Goal: Participate in discussion: Engage in conversation with other users on a specific topic

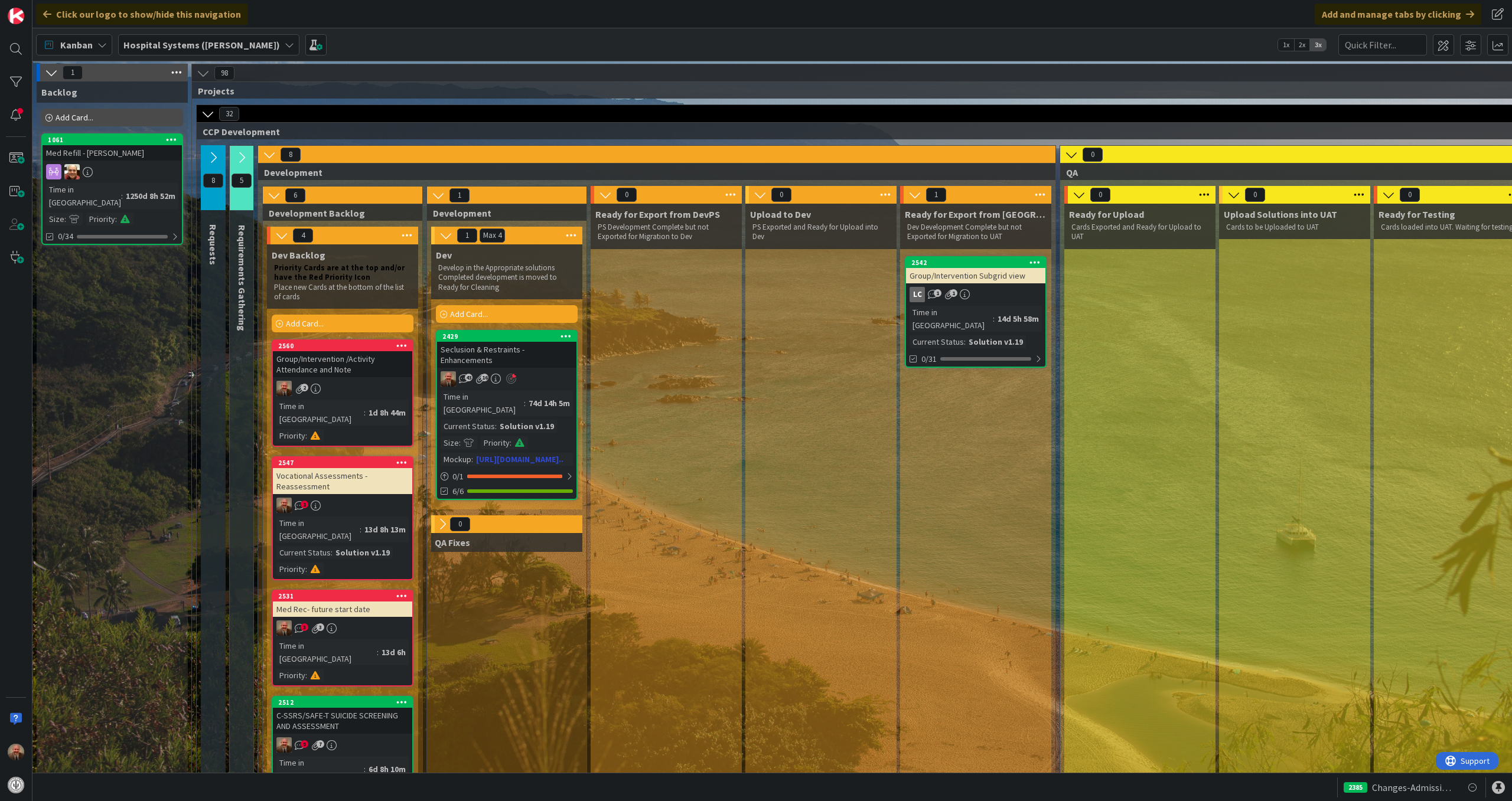
click at [542, 386] on div "43 16" at bounding box center [506, 379] width 139 height 15
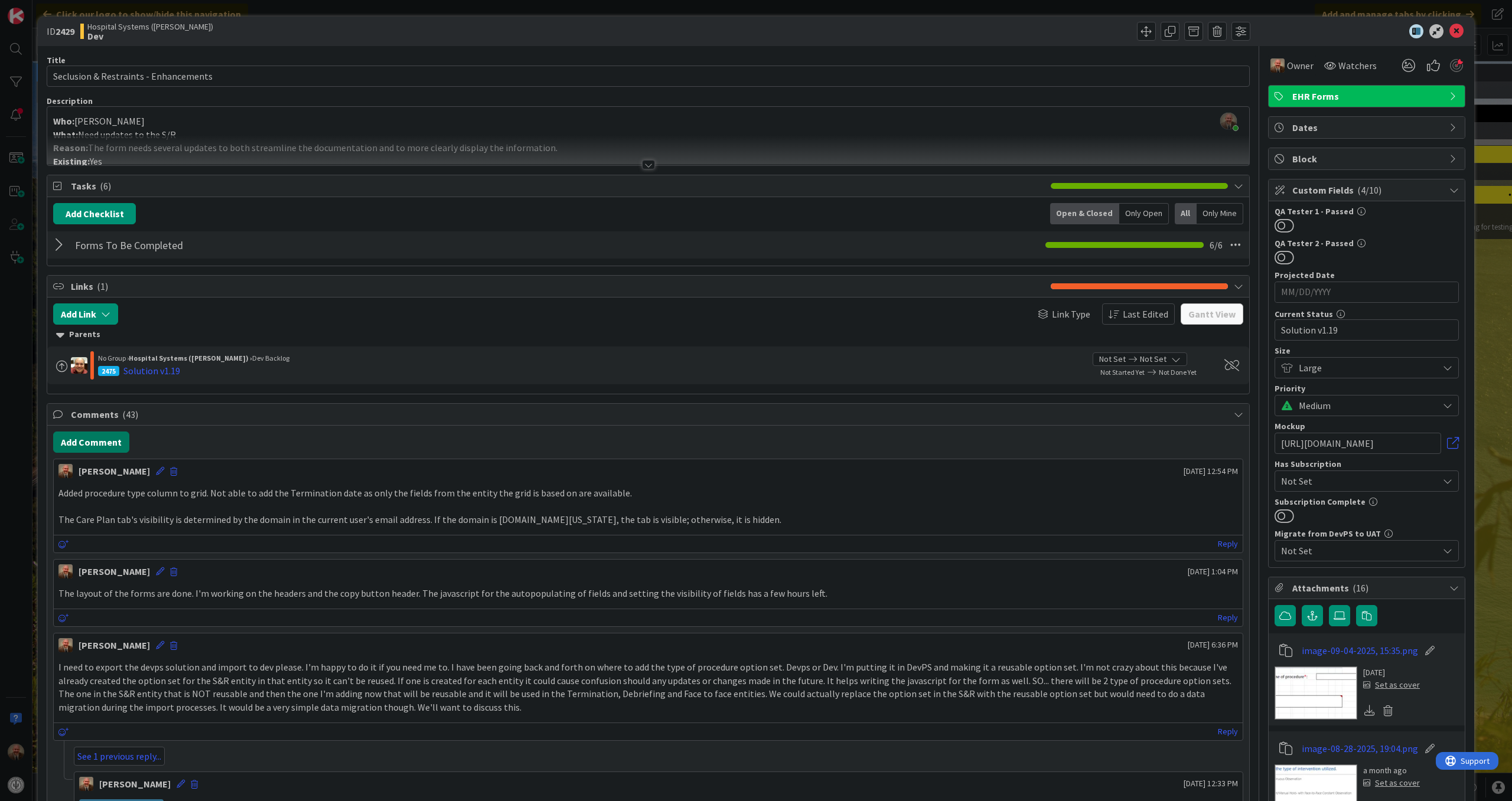
click at [109, 441] on button "Add Comment" at bounding box center [91, 442] width 76 height 21
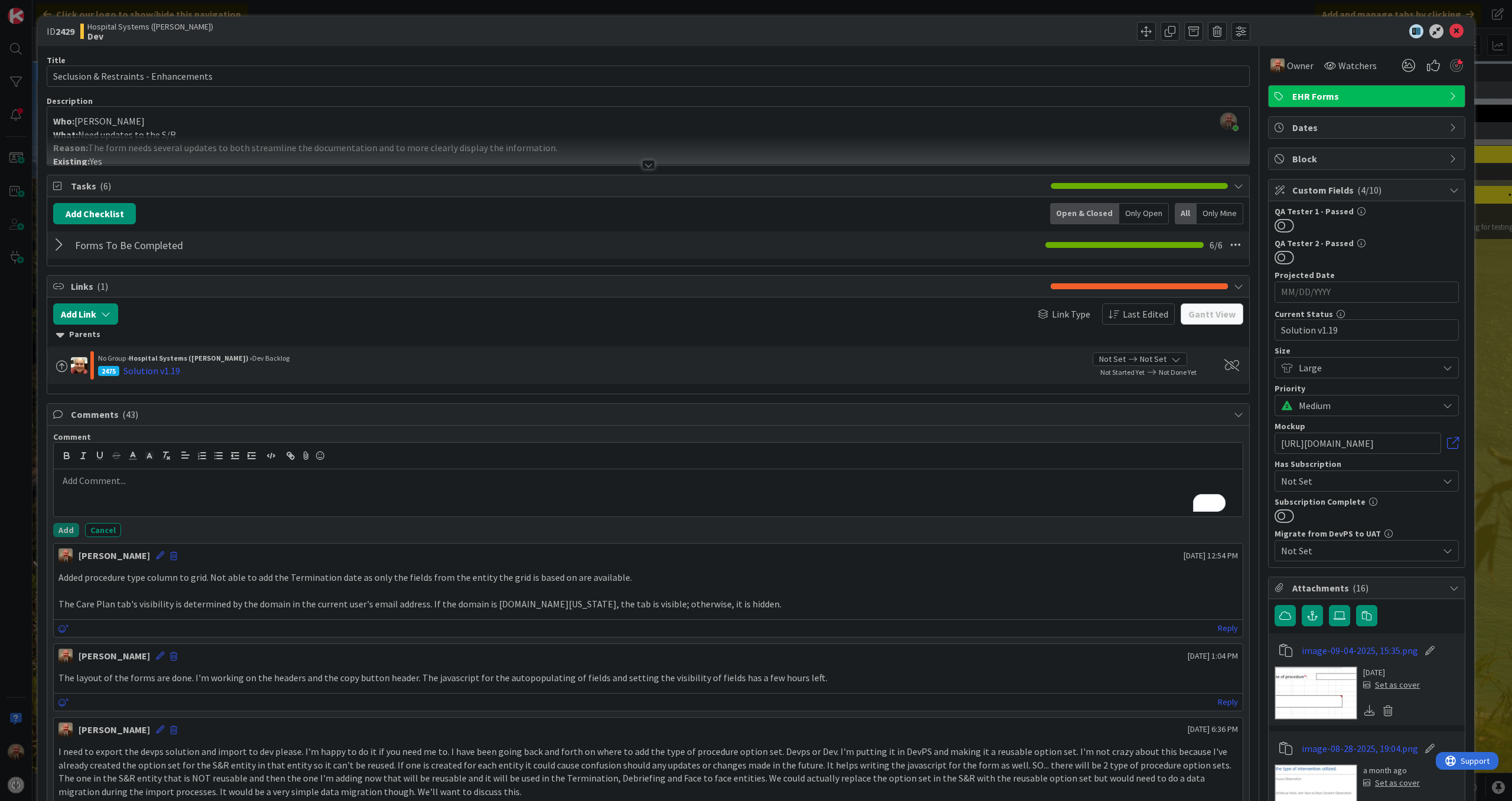
click at [129, 492] on div "To enrich screen reader interactions, please activate Accessibility in Grammarl…" at bounding box center [648, 493] width 1189 height 47
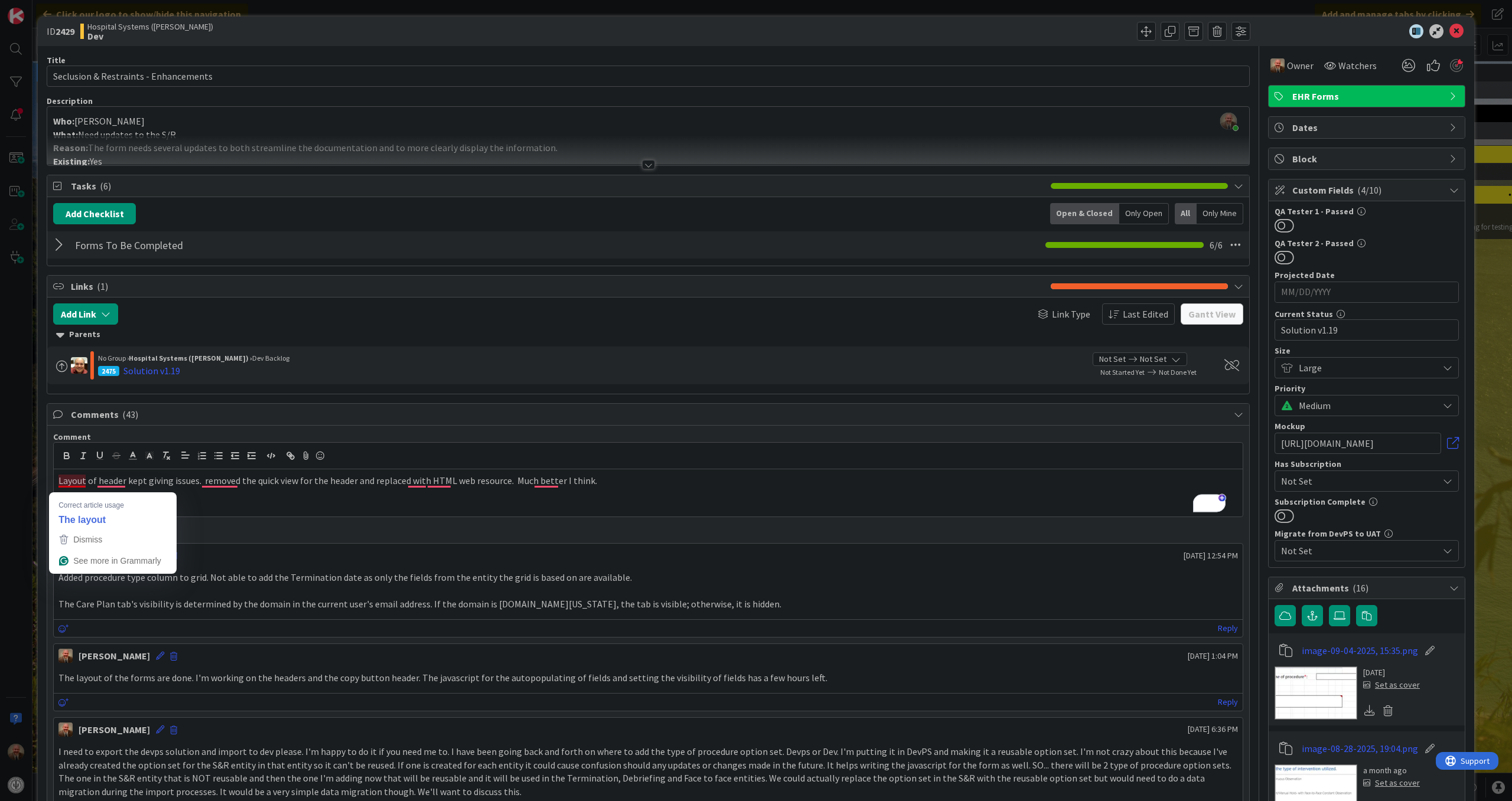
click at [58, 484] on p "Layout of header kept giving issues. removed the quick view for the header and …" at bounding box center [648, 481] width 1180 height 14
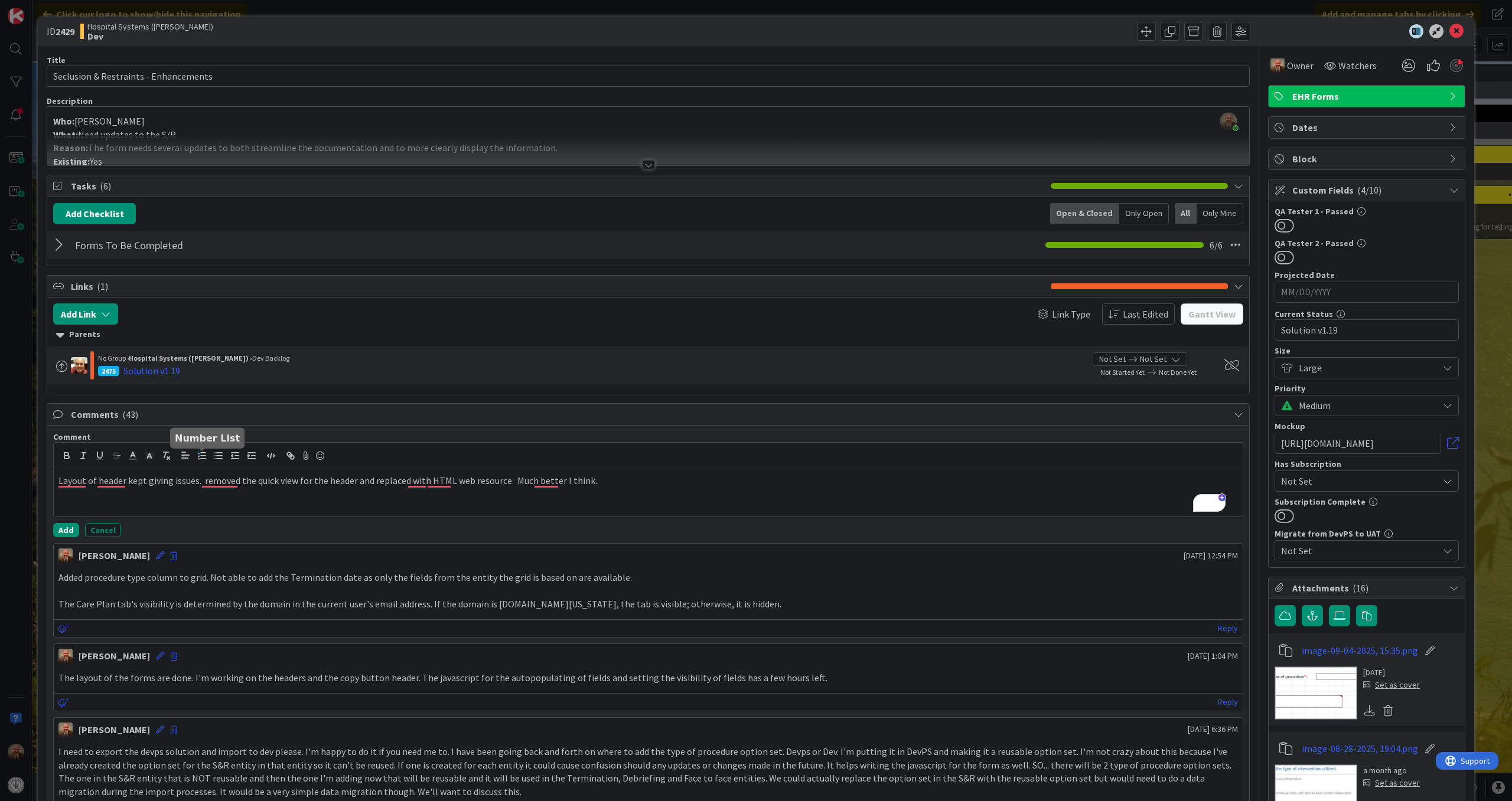
click at [197, 456] on icon "button" at bounding box center [202, 456] width 11 height 11
click at [627, 485] on li "Layout of header kept giving issues. removed the quick view for the header and …" at bounding box center [655, 481] width 1165 height 14
click at [362, 499] on li "corrected the naming plugin to use date only for all the entities" at bounding box center [655, 495] width 1165 height 14
click at [67, 534] on button "Add" at bounding box center [66, 532] width 26 height 14
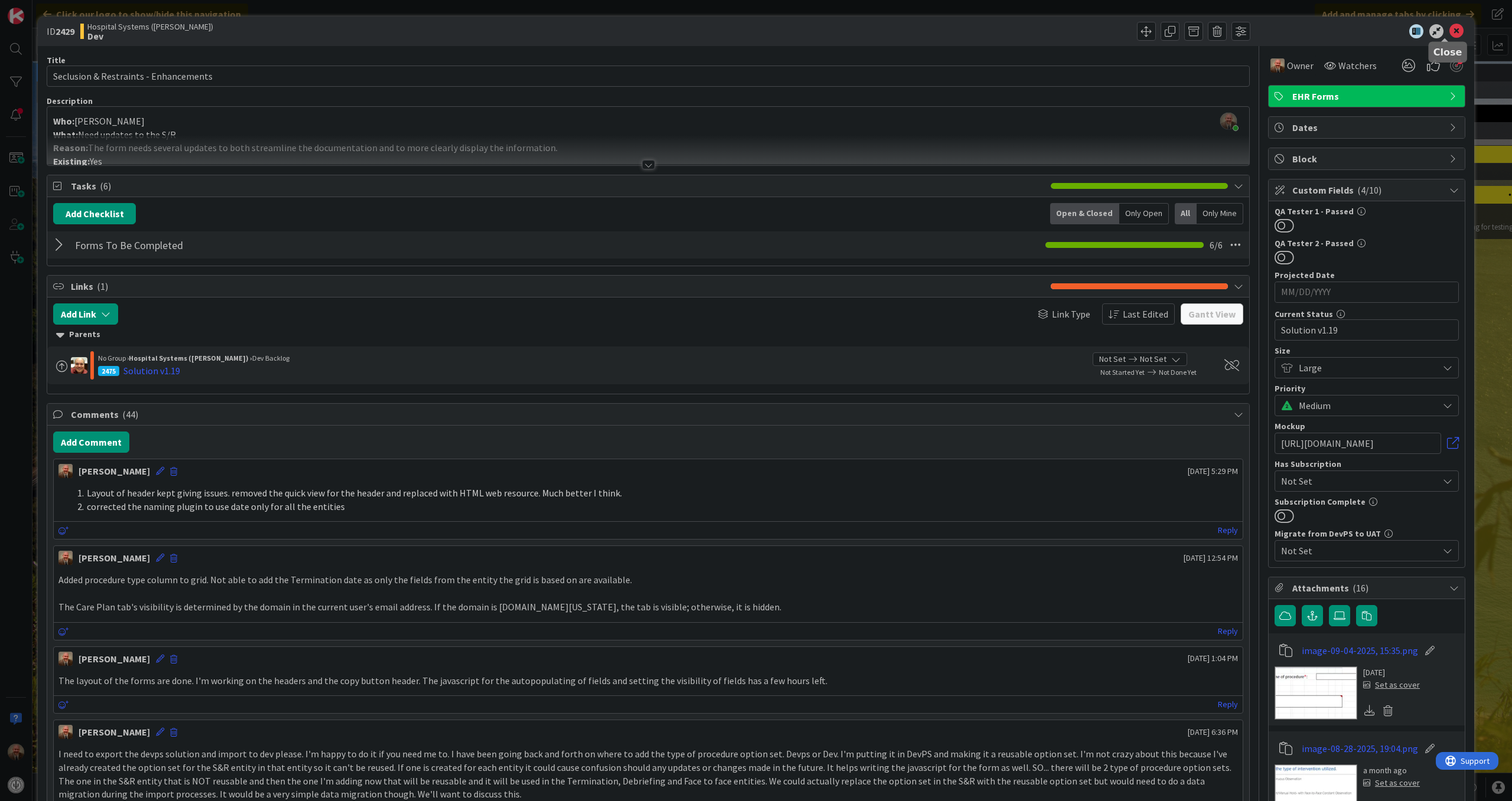
click at [1449, 32] on icon at bounding box center [1456, 31] width 14 height 14
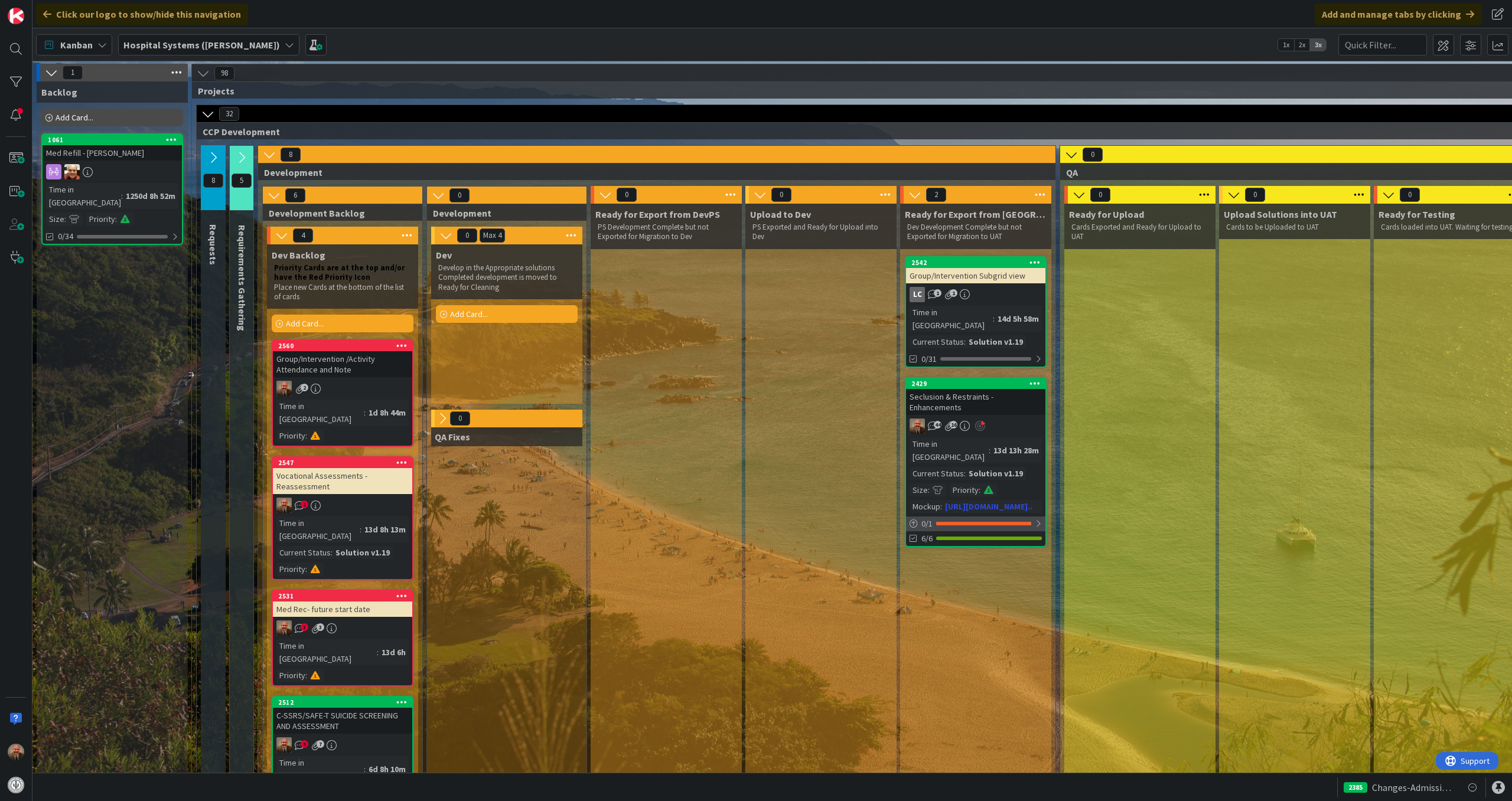
click at [1041, 519] on div at bounding box center [1038, 523] width 7 height 9
click at [986, 547] on div "6/6" at bounding box center [975, 555] width 139 height 15
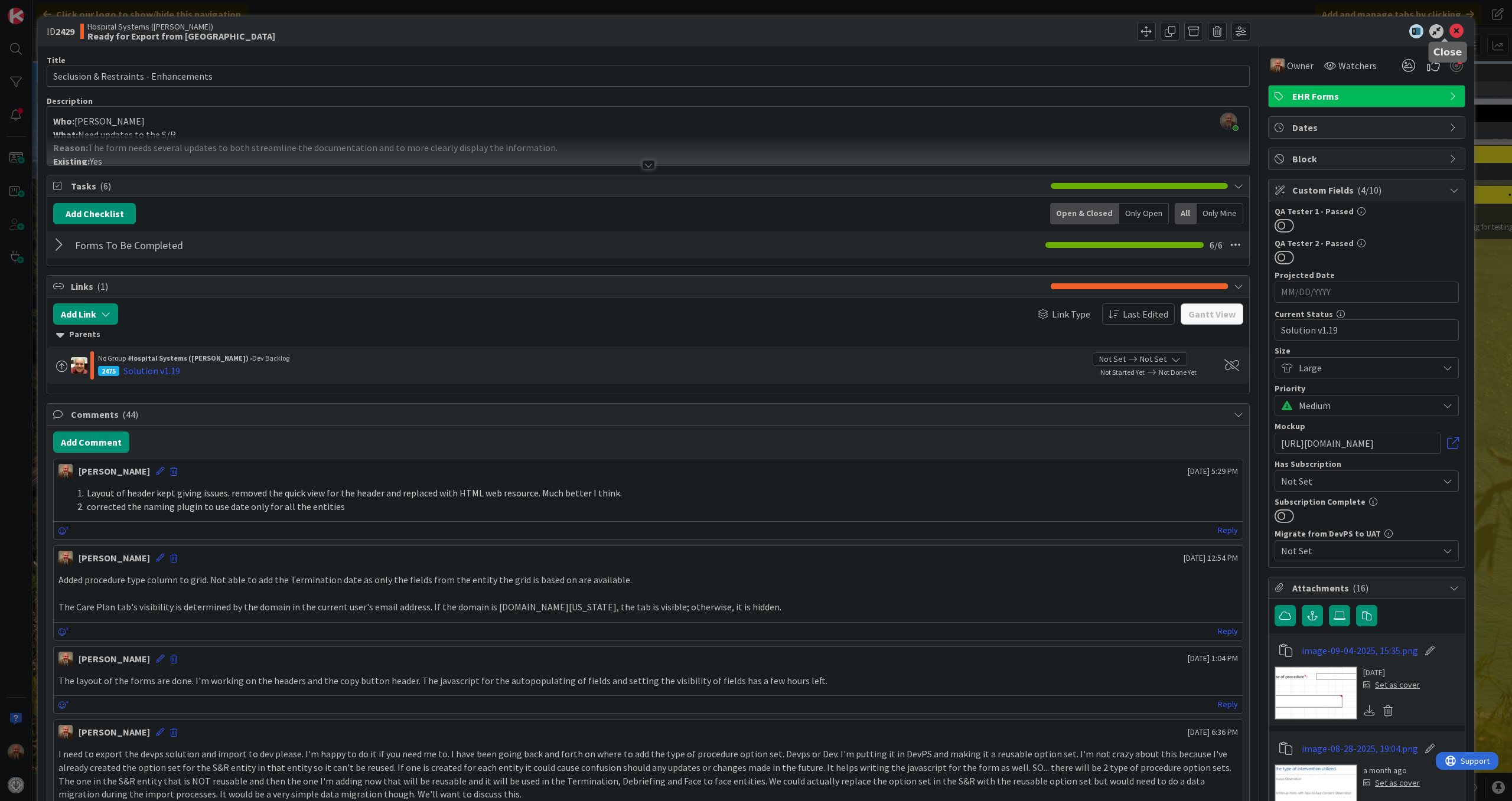
click at [1449, 32] on icon at bounding box center [1456, 31] width 14 height 14
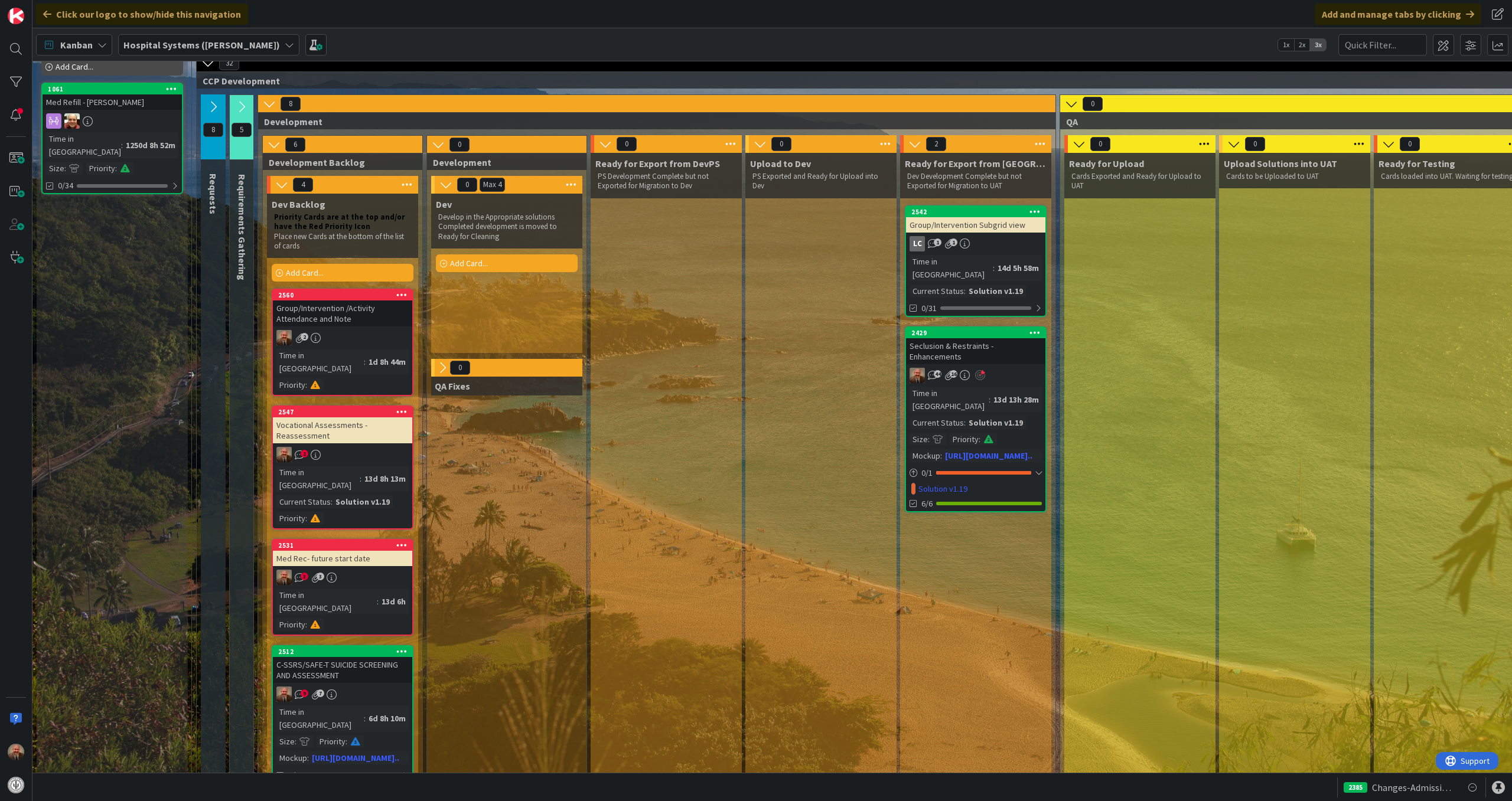
scroll to position [52, 0]
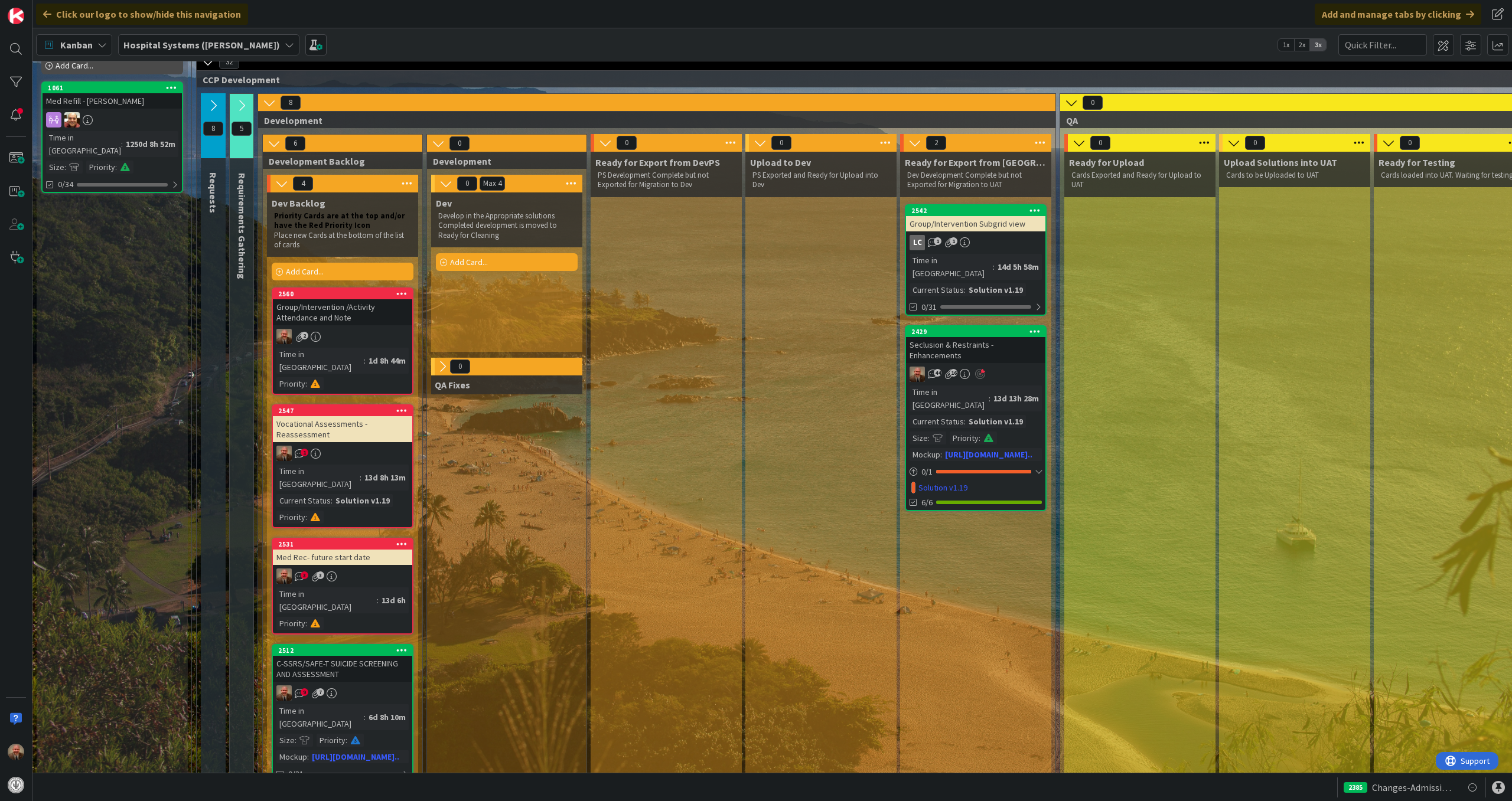
click at [364, 319] on div "Group/Intervention /Activity Attendance and Note" at bounding box center [342, 313] width 139 height 26
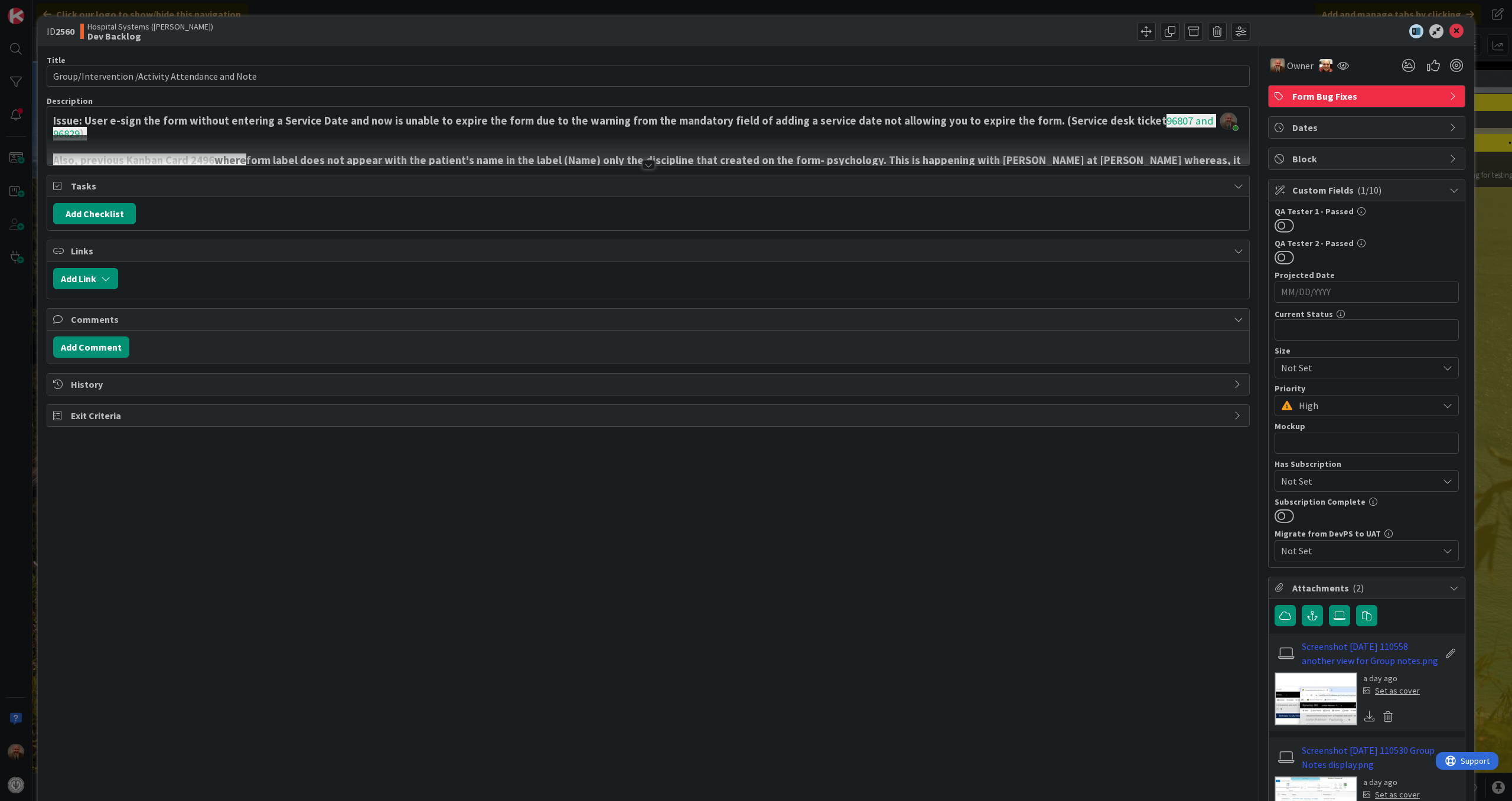
click at [642, 165] on div at bounding box center [648, 164] width 13 height 9
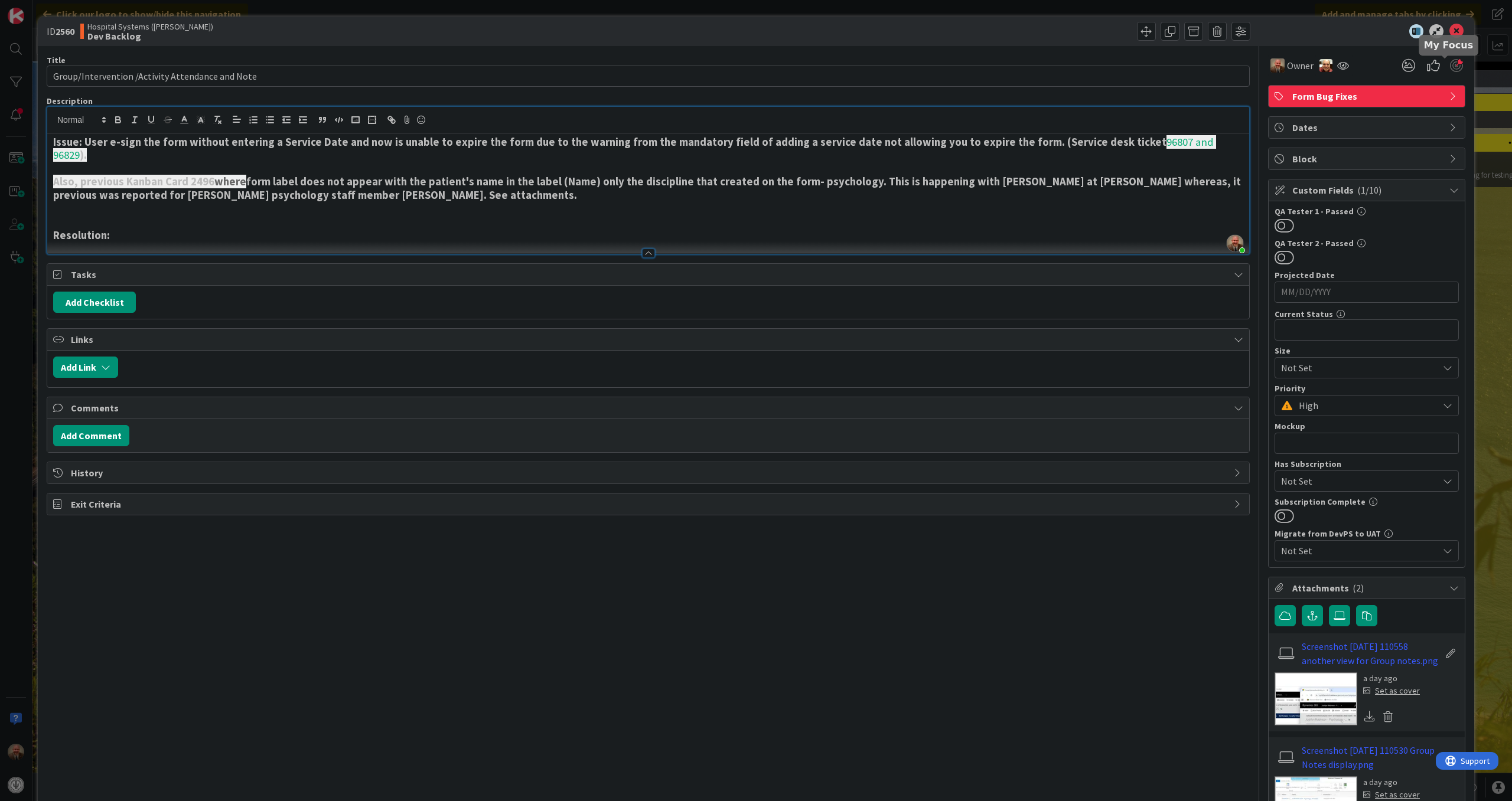
click at [1450, 63] on div at bounding box center [1456, 65] width 13 height 13
click at [1449, 31] on icon at bounding box center [1456, 31] width 14 height 14
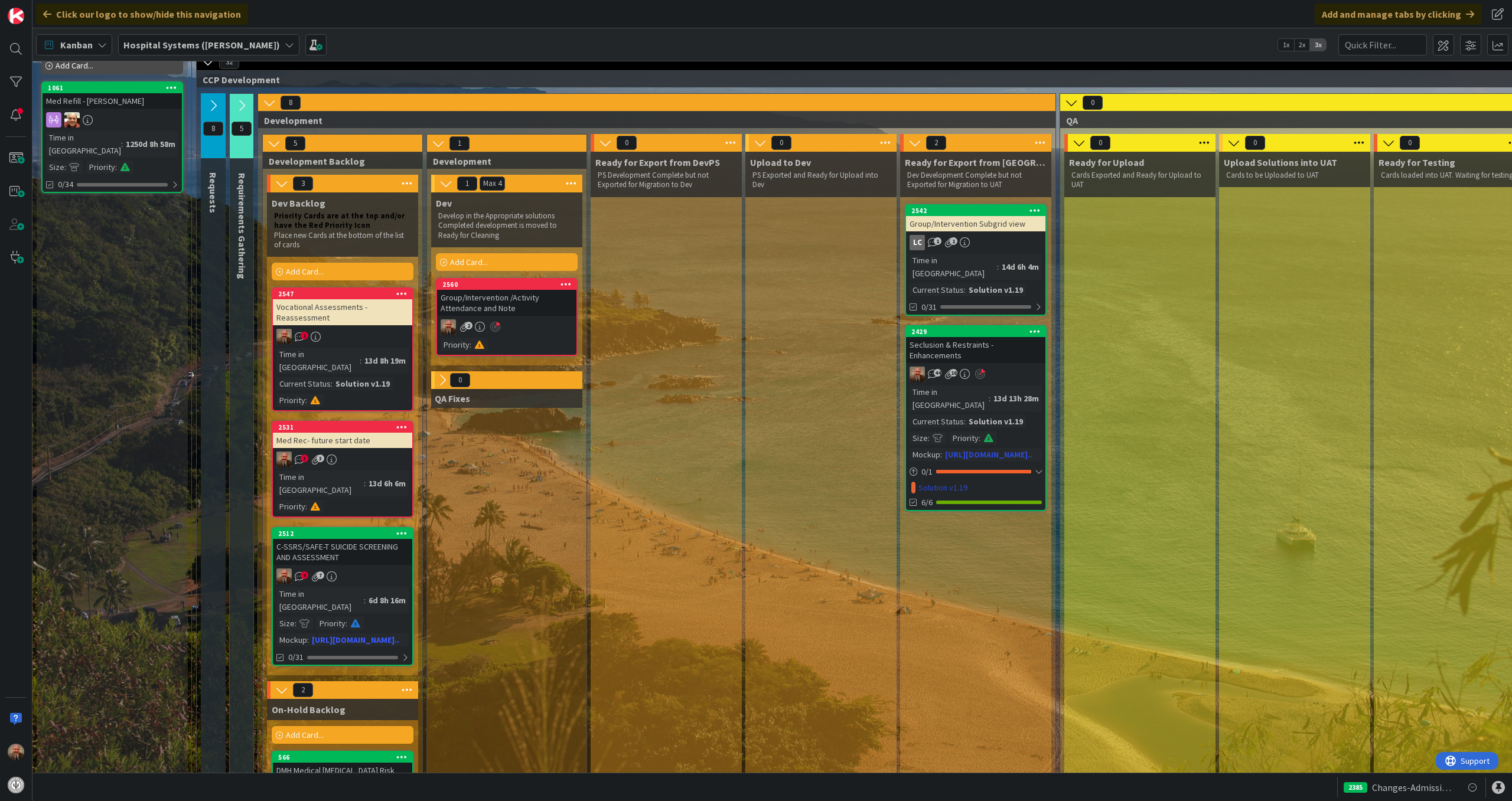
click at [981, 369] on icon at bounding box center [980, 374] width 10 height 11
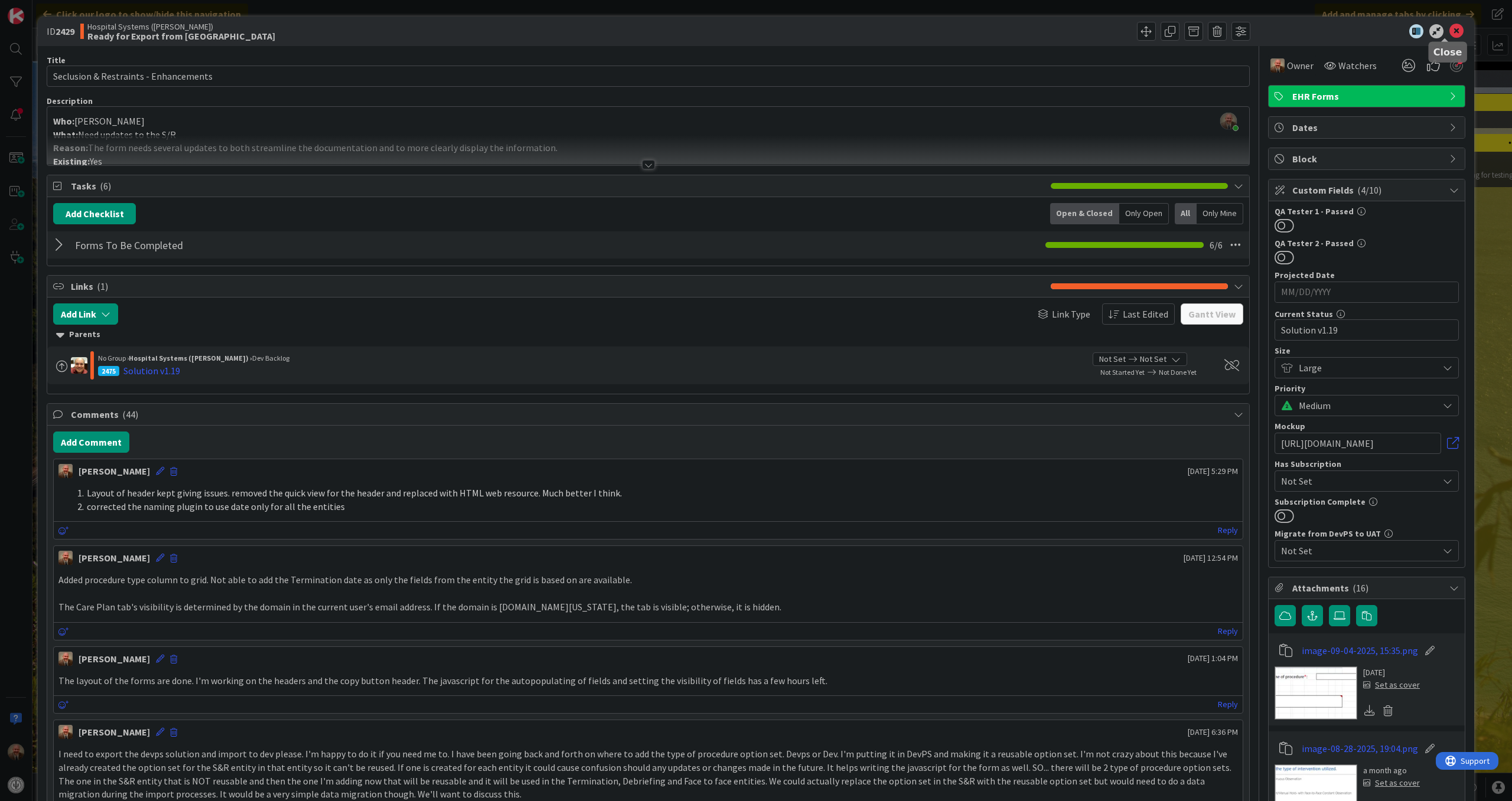
click at [1449, 32] on icon at bounding box center [1456, 31] width 14 height 14
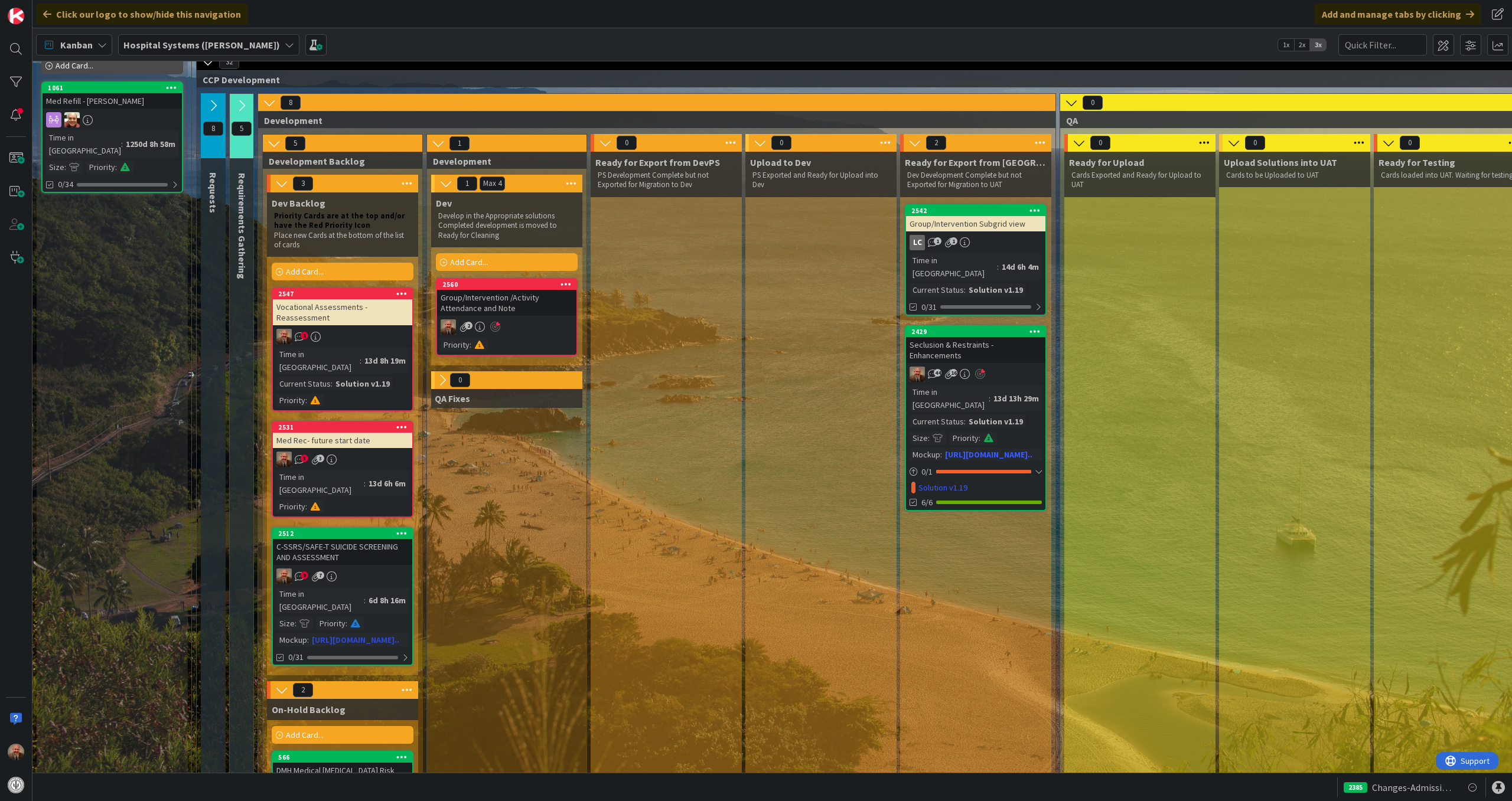
click at [352, 539] on div "C-SSRS/SAFE-T SUICIDE SCREENING AND ASSESSMENT" at bounding box center [342, 552] width 139 height 26
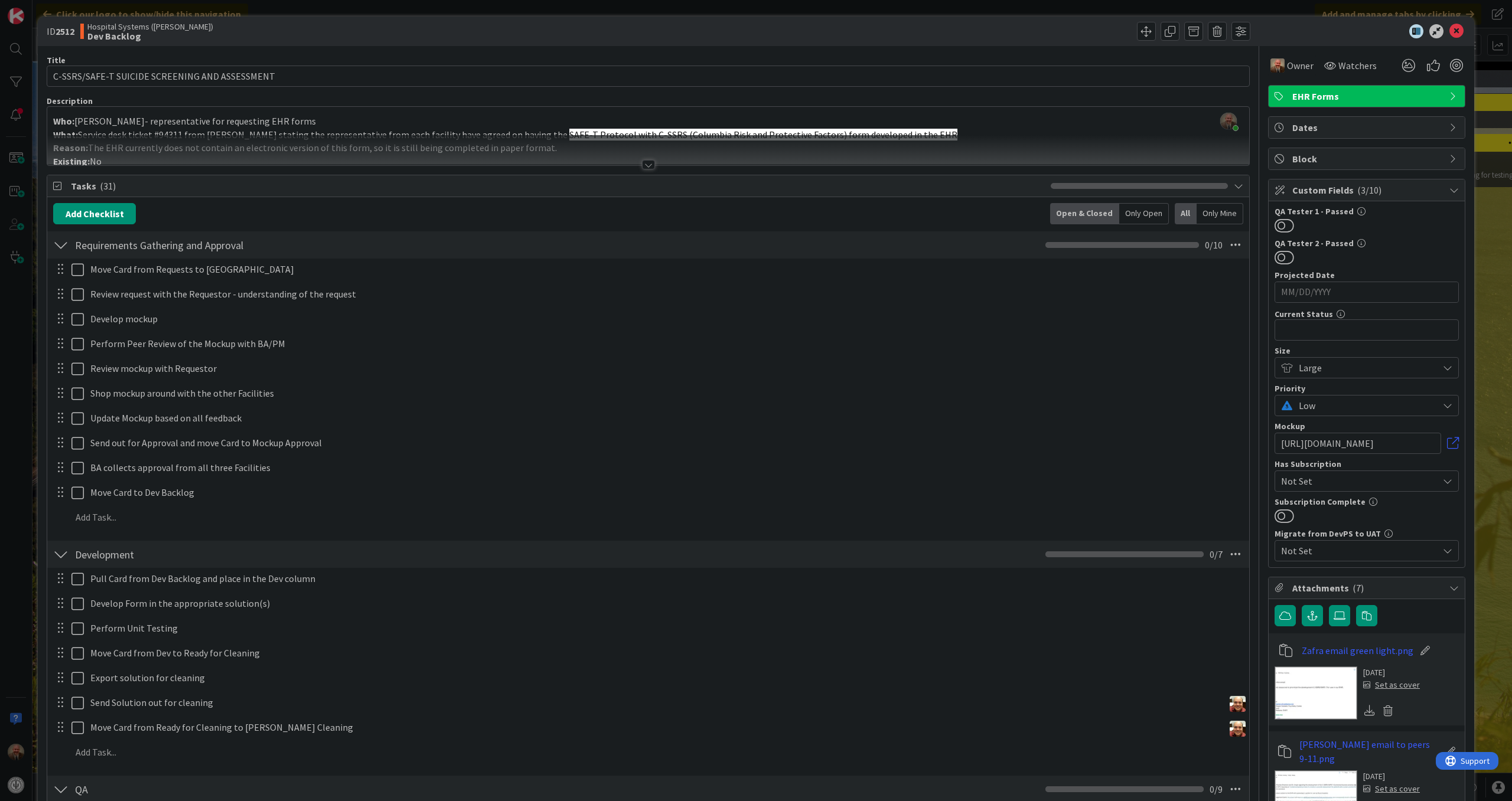
click at [642, 164] on div at bounding box center [648, 164] width 13 height 9
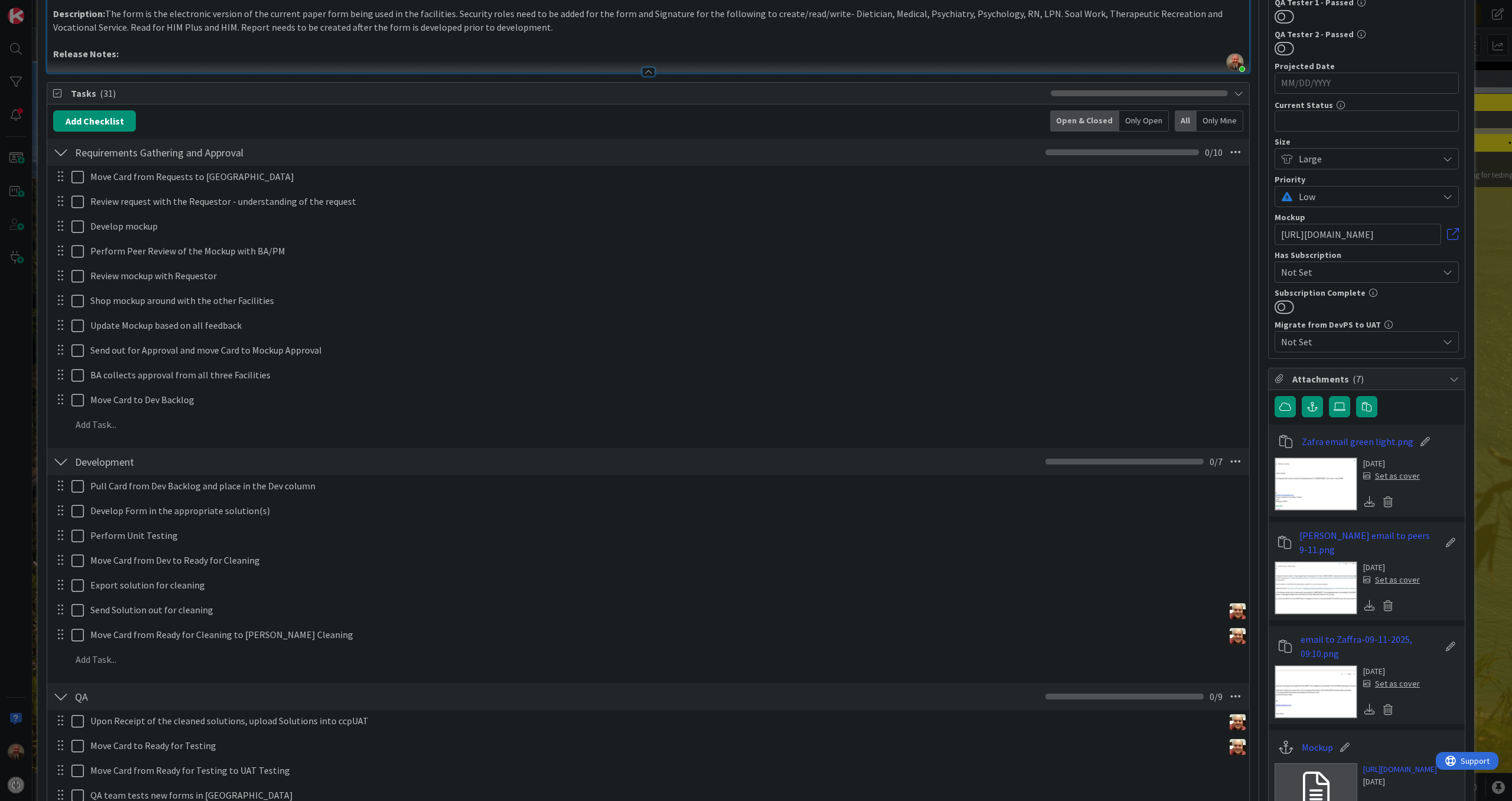
scroll to position [210, 0]
click at [59, 461] on div at bounding box center [61, 461] width 15 height 21
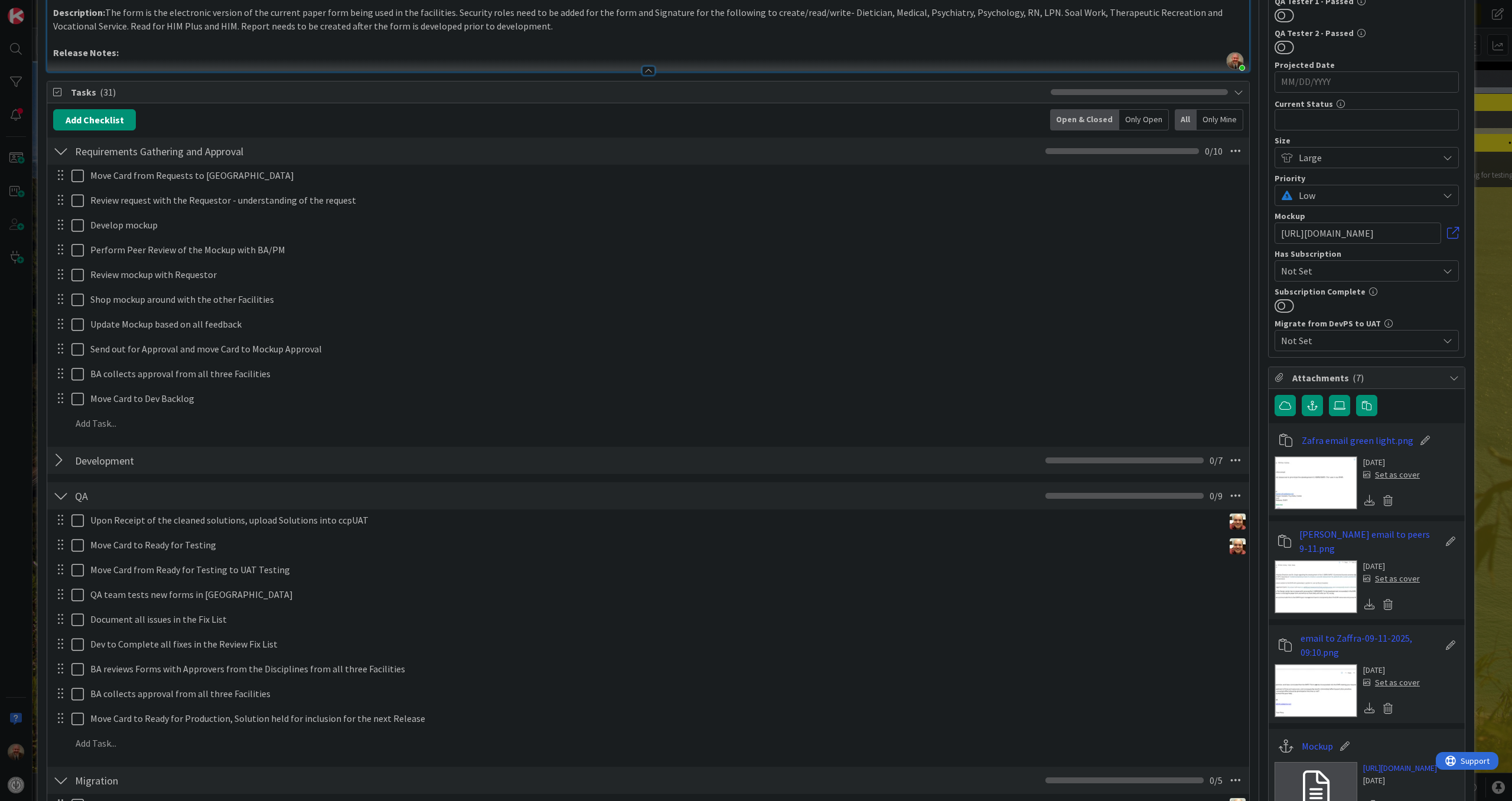
click at [58, 493] on div at bounding box center [61, 496] width 15 height 21
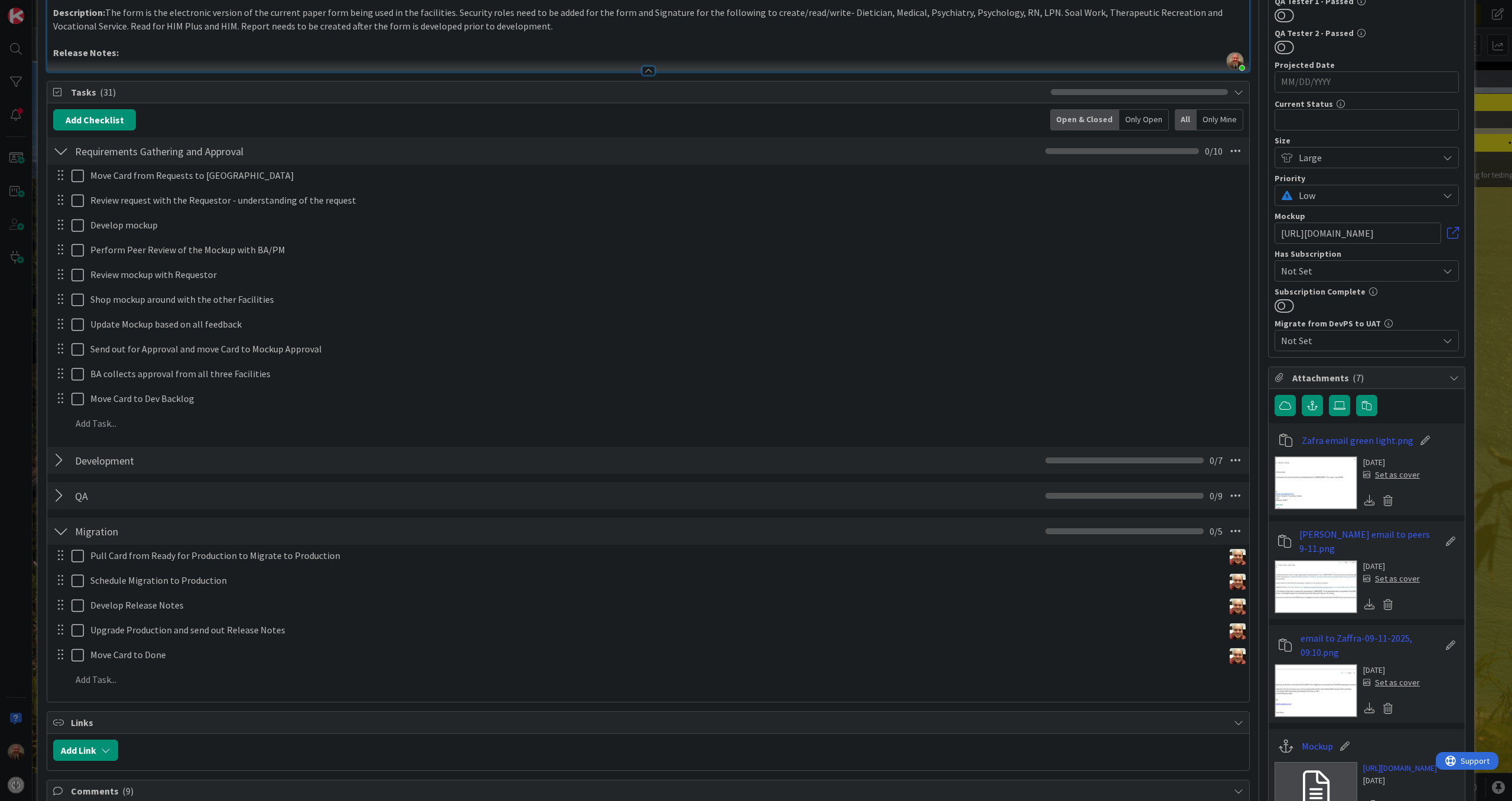
click at [58, 537] on div at bounding box center [61, 531] width 15 height 21
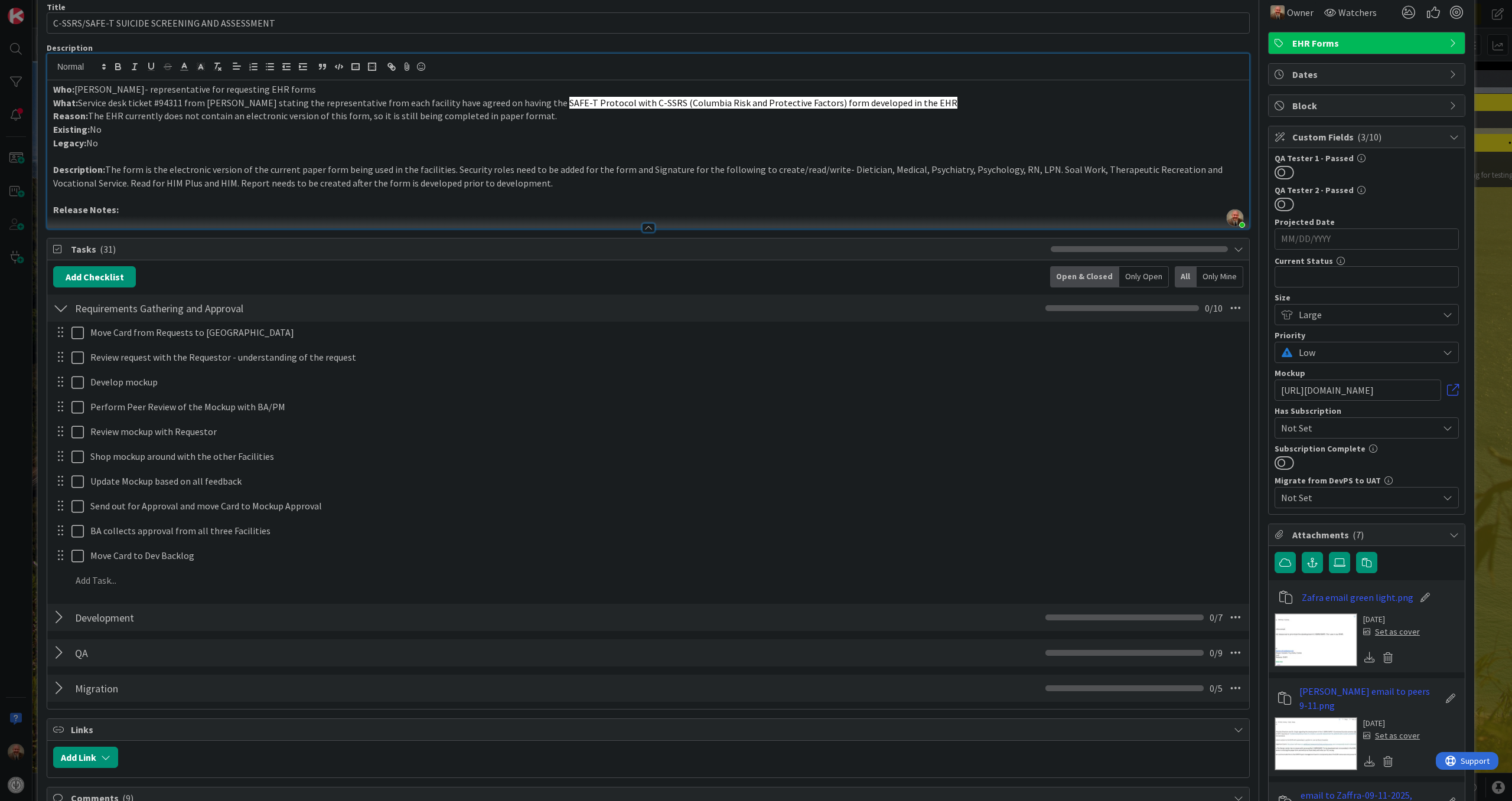
scroll to position [53, 0]
click at [56, 313] on div at bounding box center [61, 309] width 15 height 21
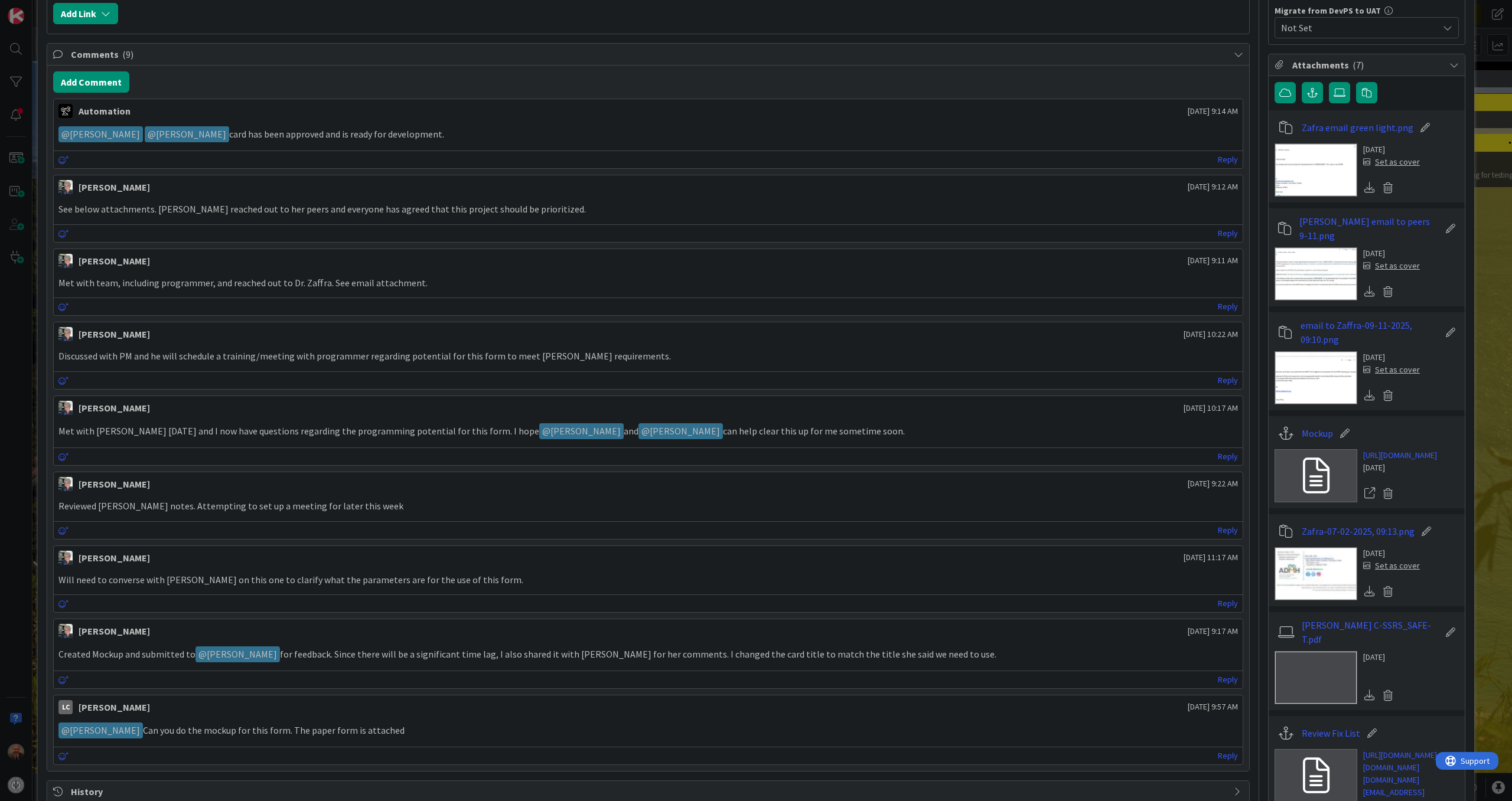
scroll to position [524, 0]
click at [1314, 478] on icon at bounding box center [1316, 474] width 27 height 35
click at [1309, 703] on img at bounding box center [1316, 677] width 83 height 53
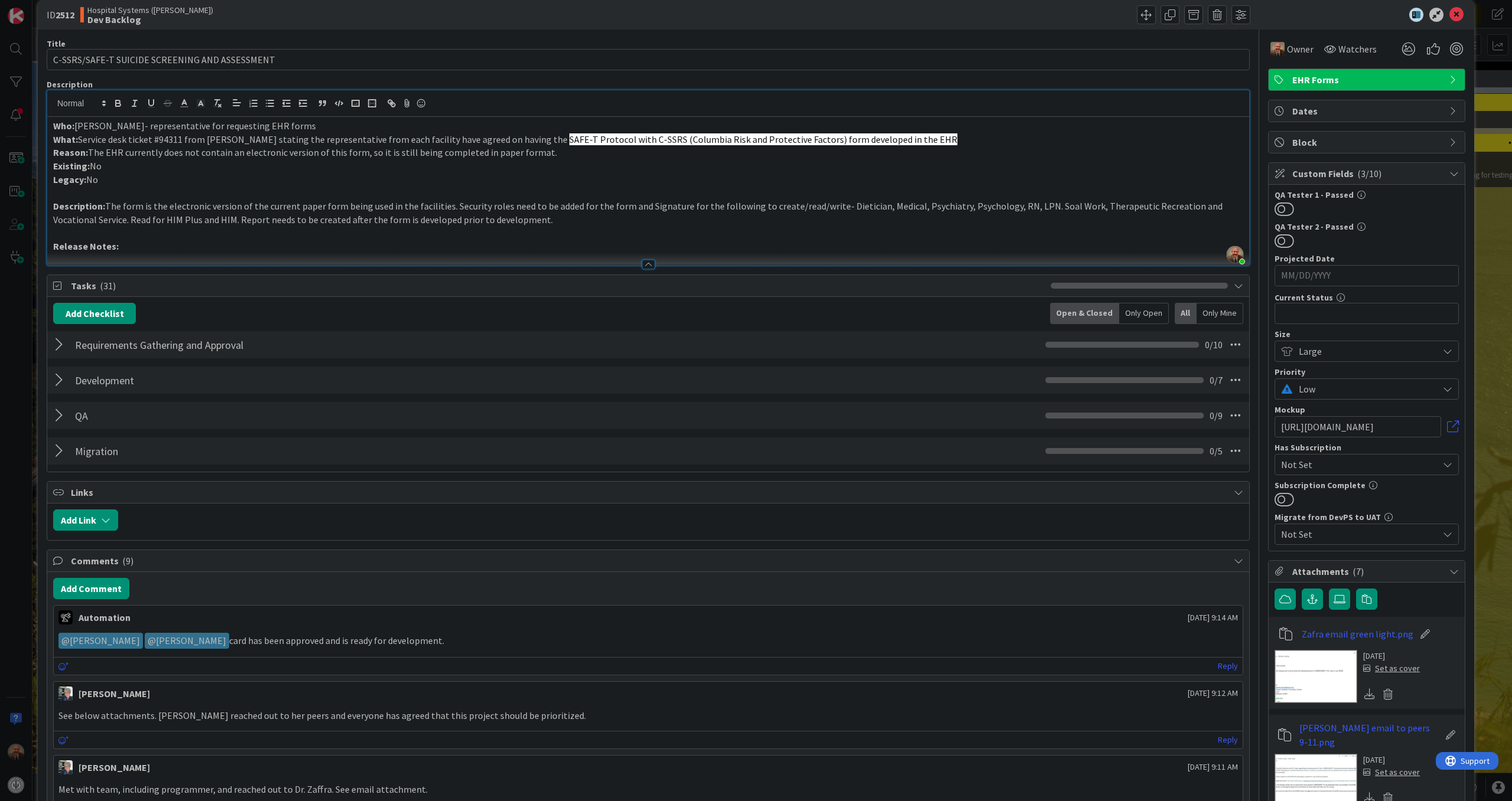
scroll to position [0, 0]
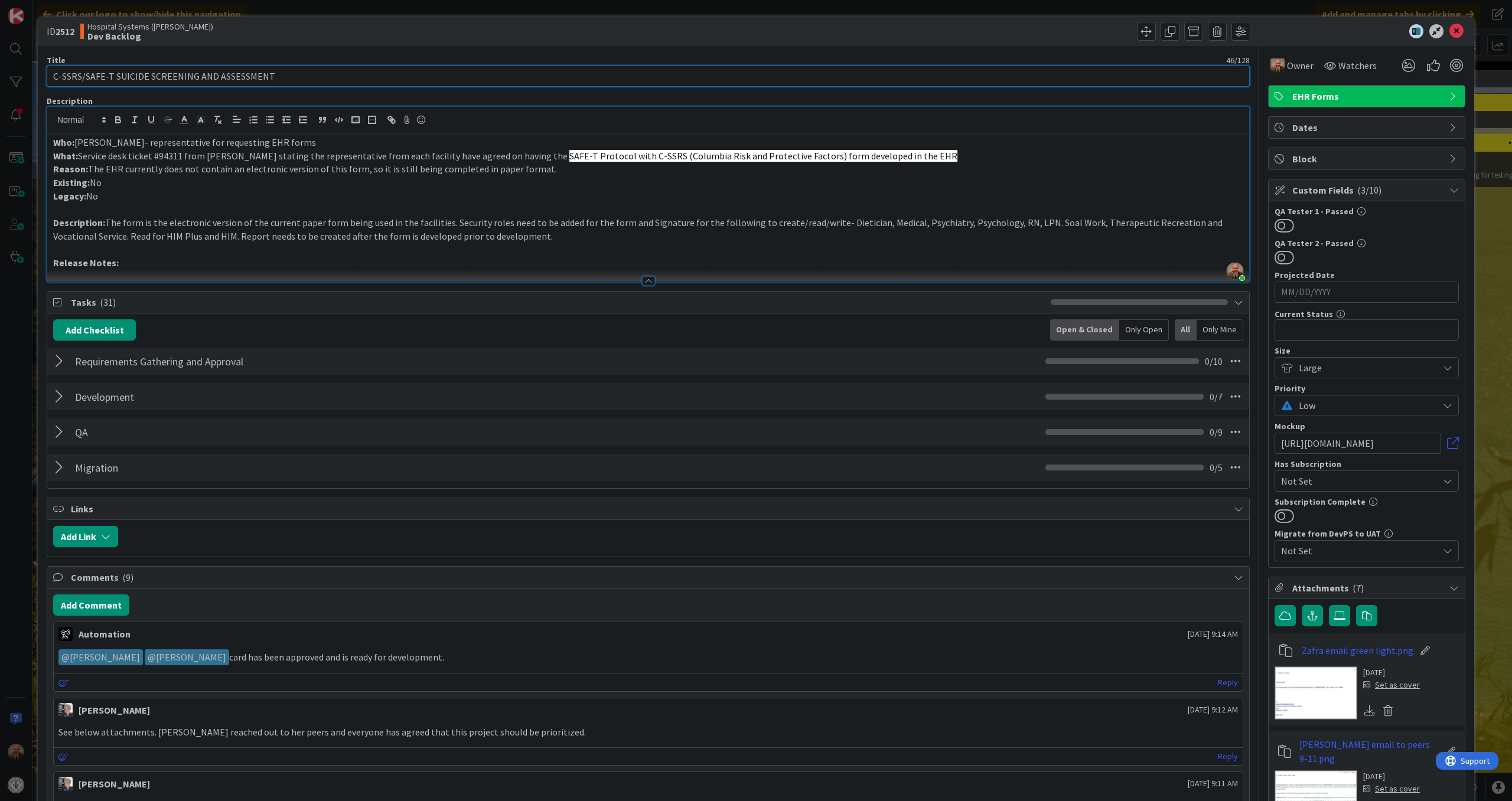
drag, startPoint x: 284, startPoint y: 78, endPoint x: 48, endPoint y: 78, distance: 236.0
click at [48, 78] on input "C-SSRS/SAFE-T SUICIDE SCREENING AND ASSESSMENT" at bounding box center [648, 76] width 1203 height 21
click at [83, 606] on button "Add Comment" at bounding box center [91, 605] width 76 height 21
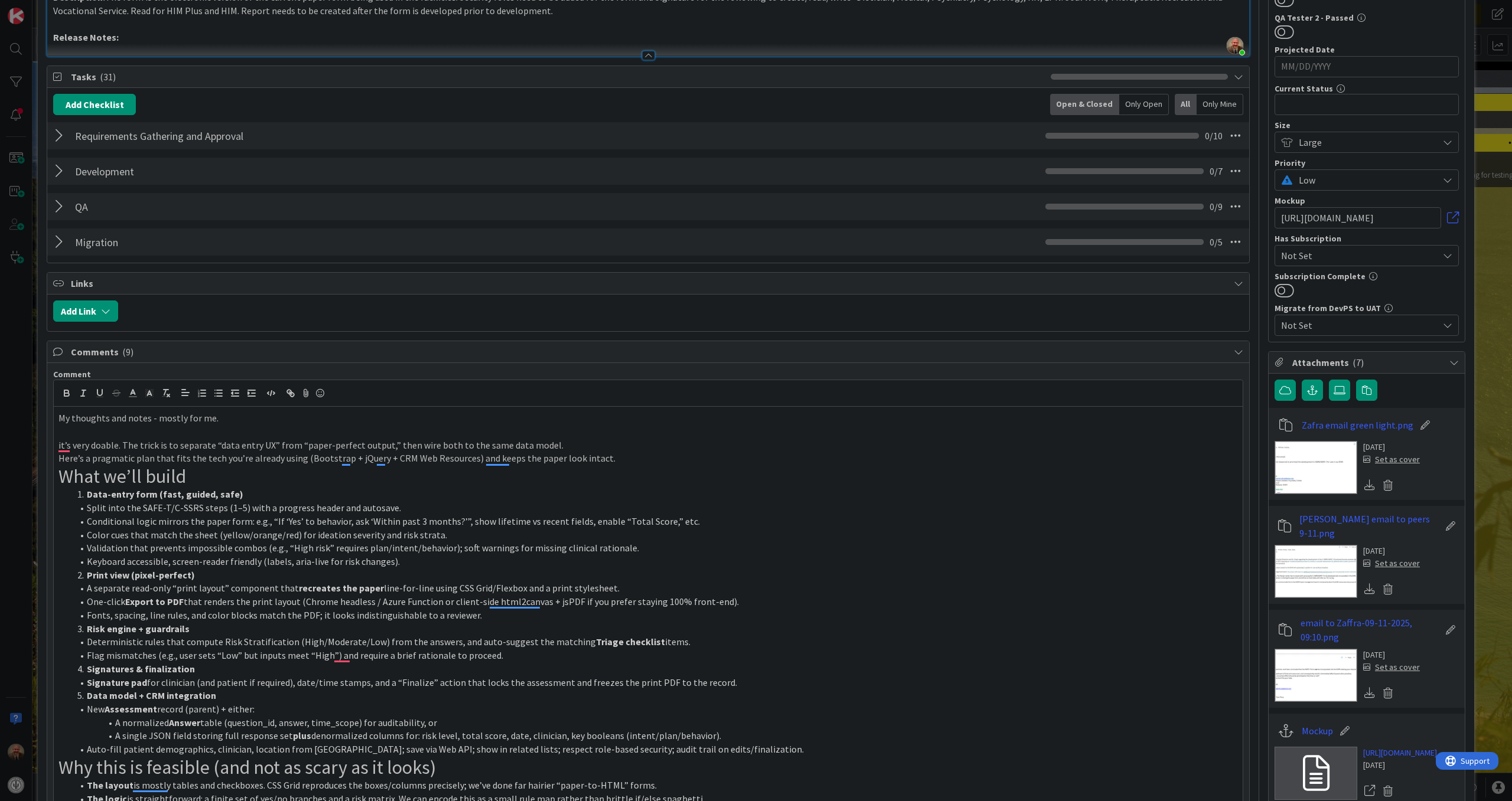
scroll to position [225, 0]
drag, startPoint x: 224, startPoint y: 420, endPoint x: 57, endPoint y: 422, distance: 167.0
click at [57, 422] on div "My thoughts and notes - mostly for me. it’s very doable. The trick is to separa…" at bounding box center [648, 737] width 1189 height 659
click at [67, 397] on icon "button" at bounding box center [67, 395] width 5 height 3
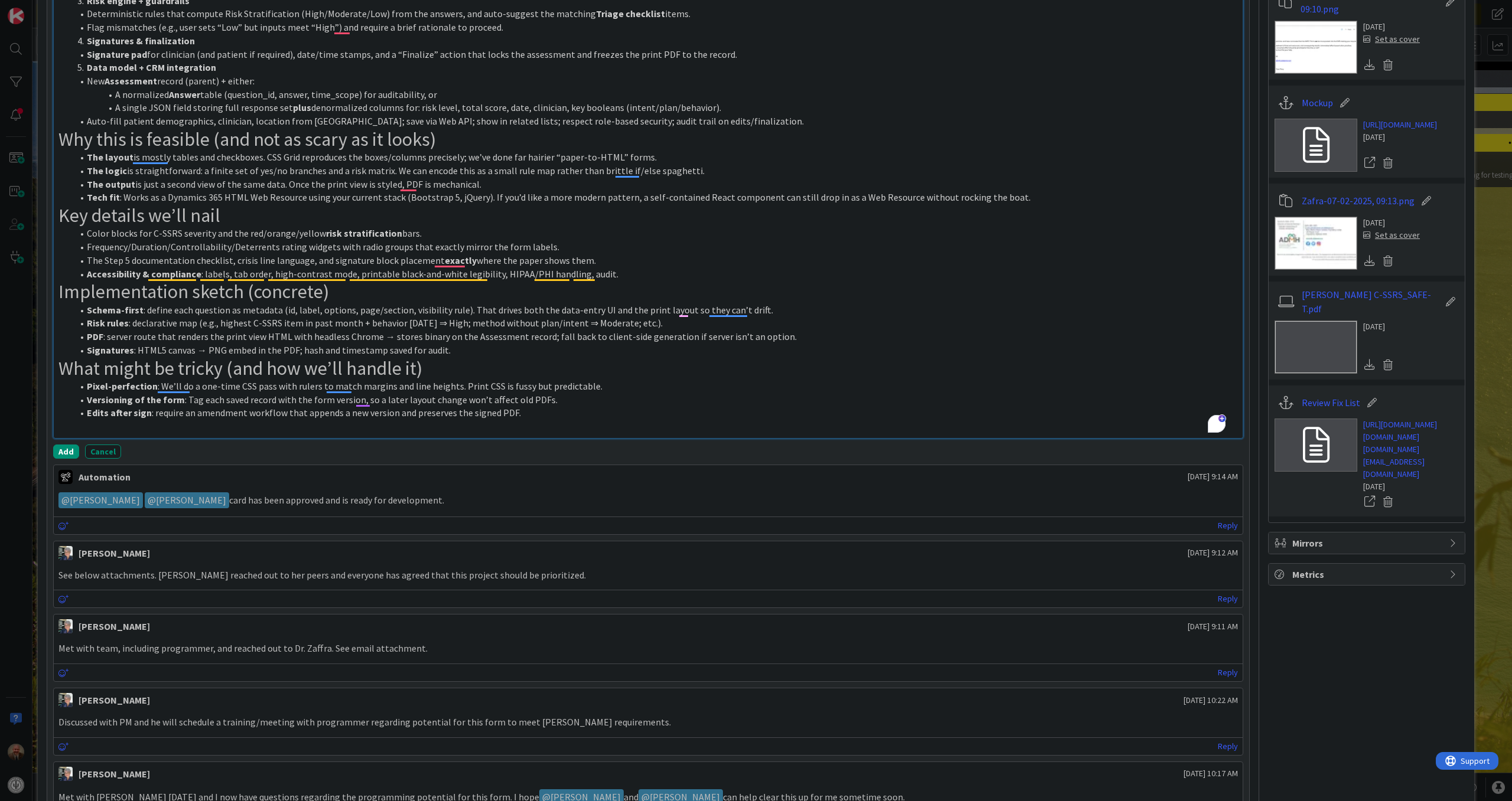
scroll to position [855, 0]
click at [59, 448] on button "Add" at bounding box center [66, 450] width 26 height 14
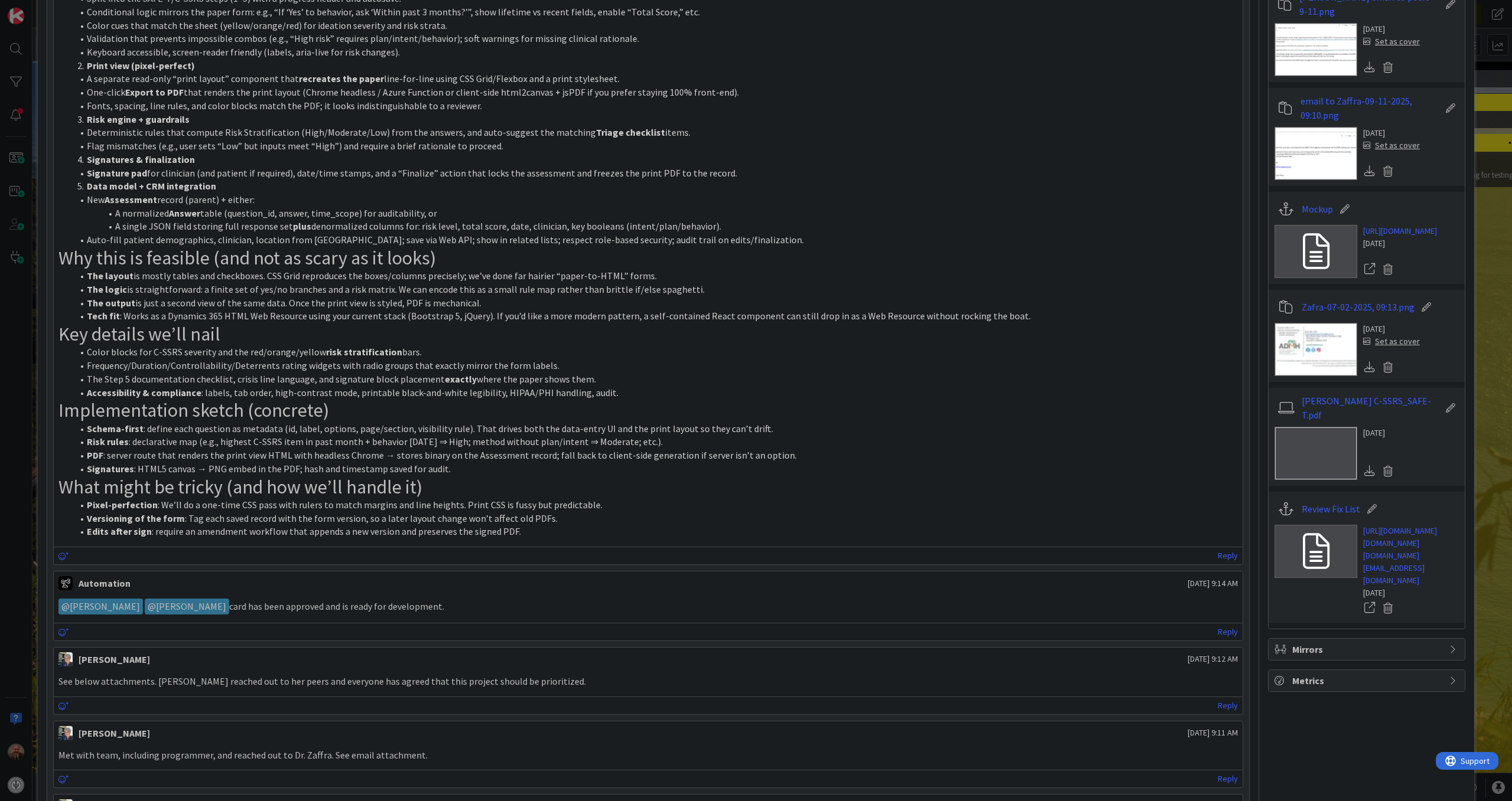
scroll to position [748, 0]
click at [61, 558] on icon at bounding box center [63, 555] width 11 height 8
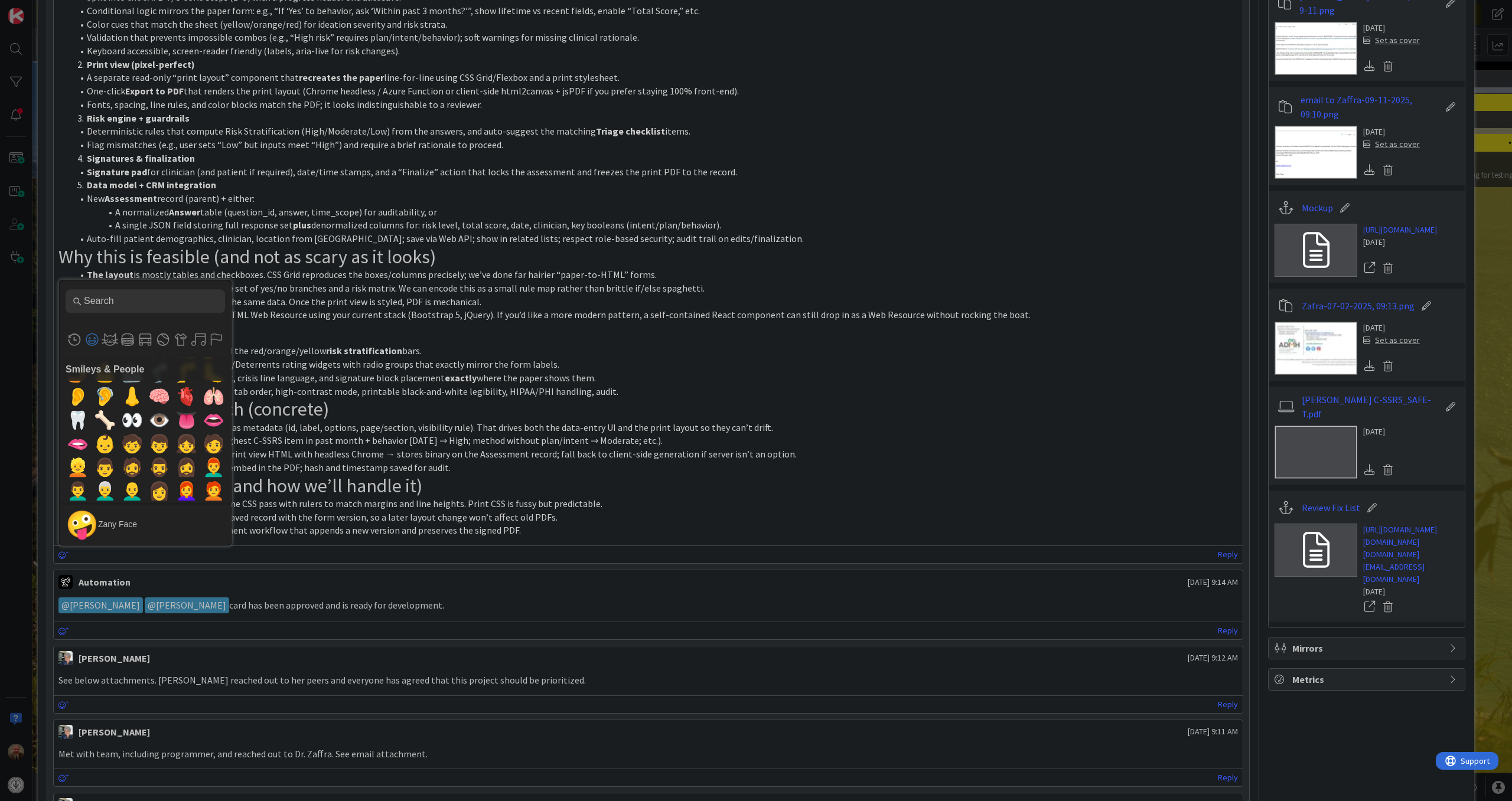
scroll to position [893, 0]
click at [146, 400] on span "🧠" at bounding box center [159, 398] width 28 height 24
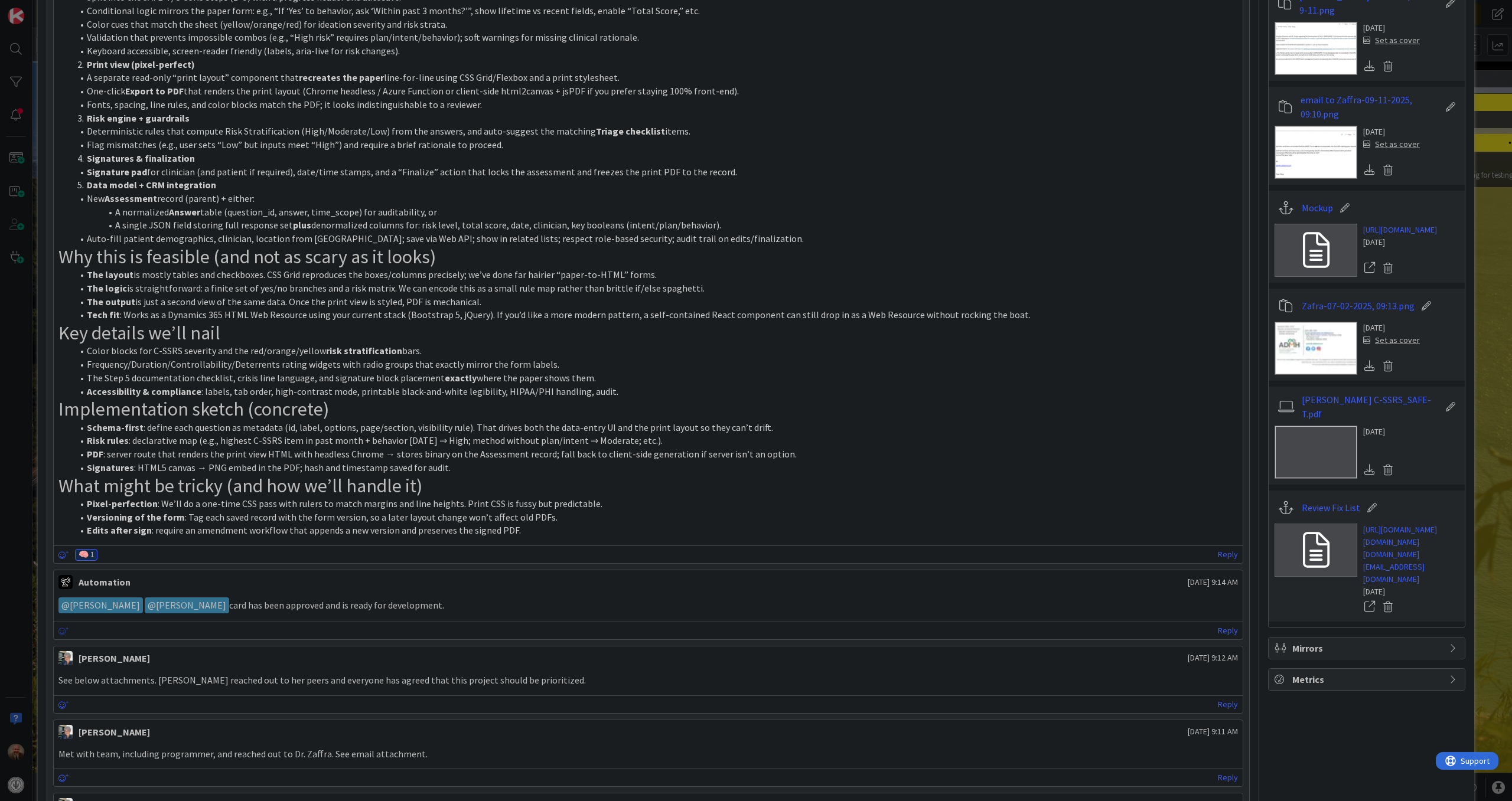
click at [67, 633] on icon at bounding box center [63, 631] width 11 height 8
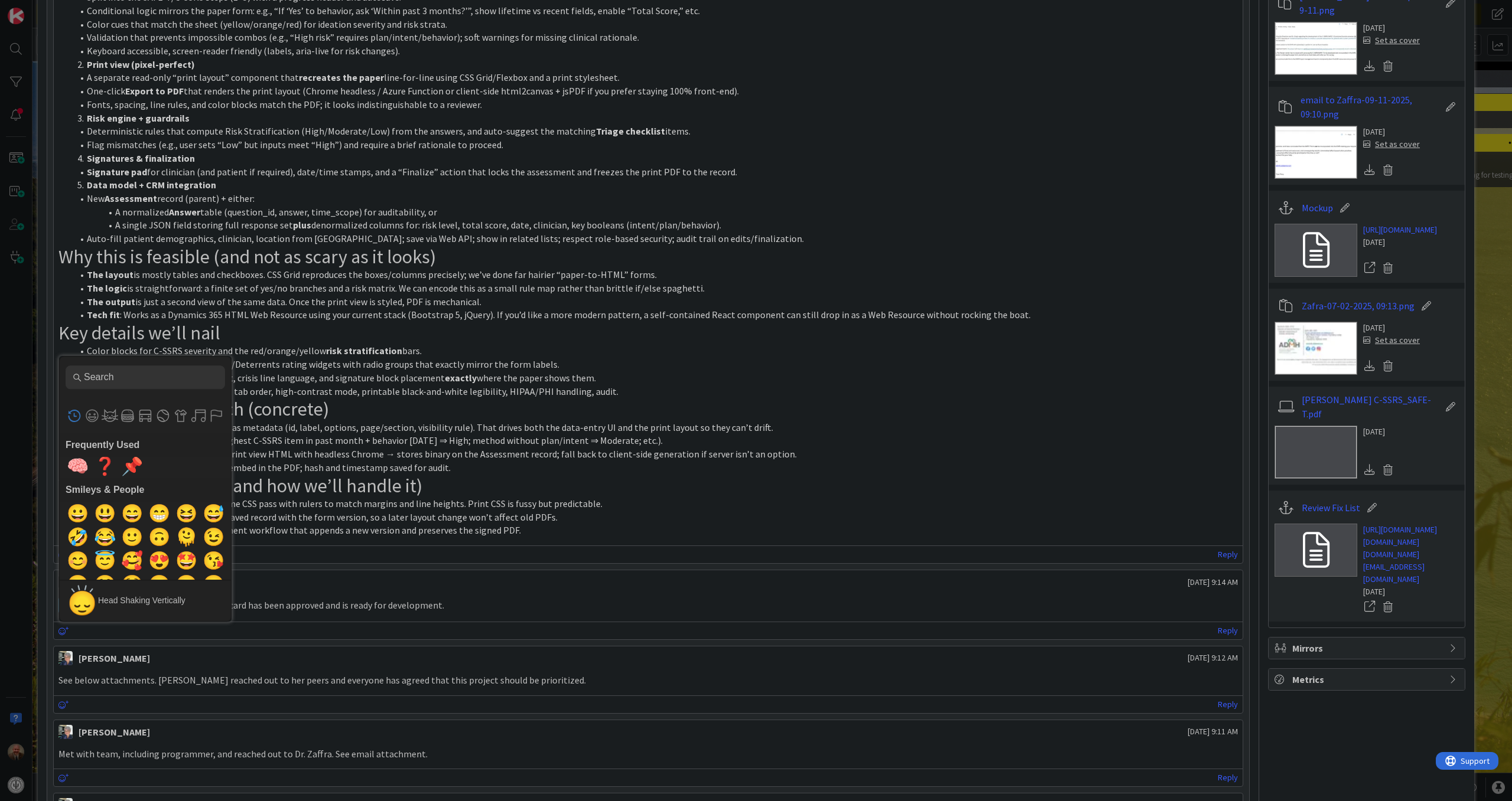
scroll to position [0, 0]
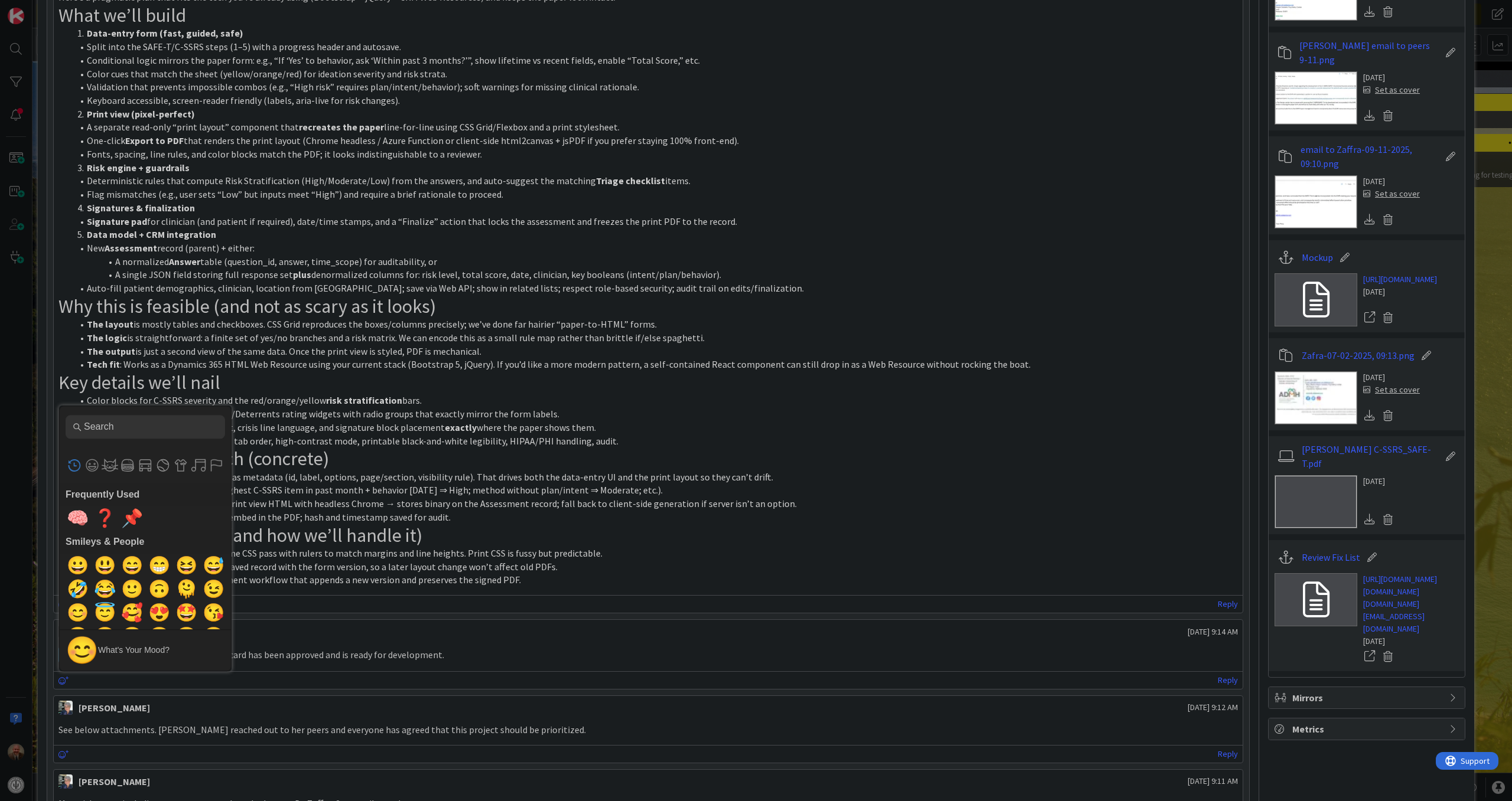
click at [428, 598] on div "Frequently Used 🧠 ❓ 📌 Custom Emojis Smileys & People 😀 😃 😄 😁 😆 😅 🤣 😂 🙂 🙃 🫠 😉 😊 …" at bounding box center [648, 604] width 1189 height 18
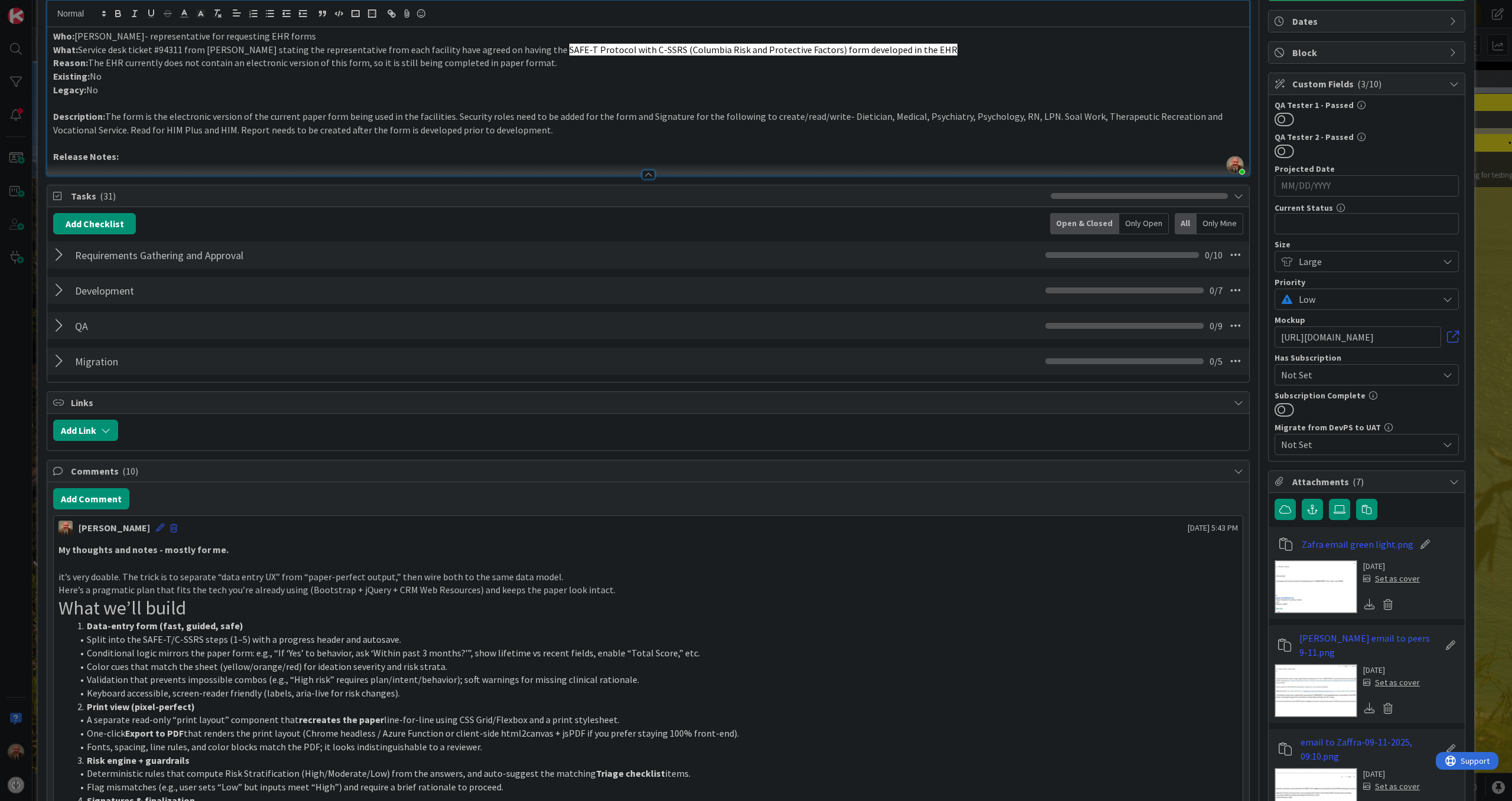
scroll to position [105, 0]
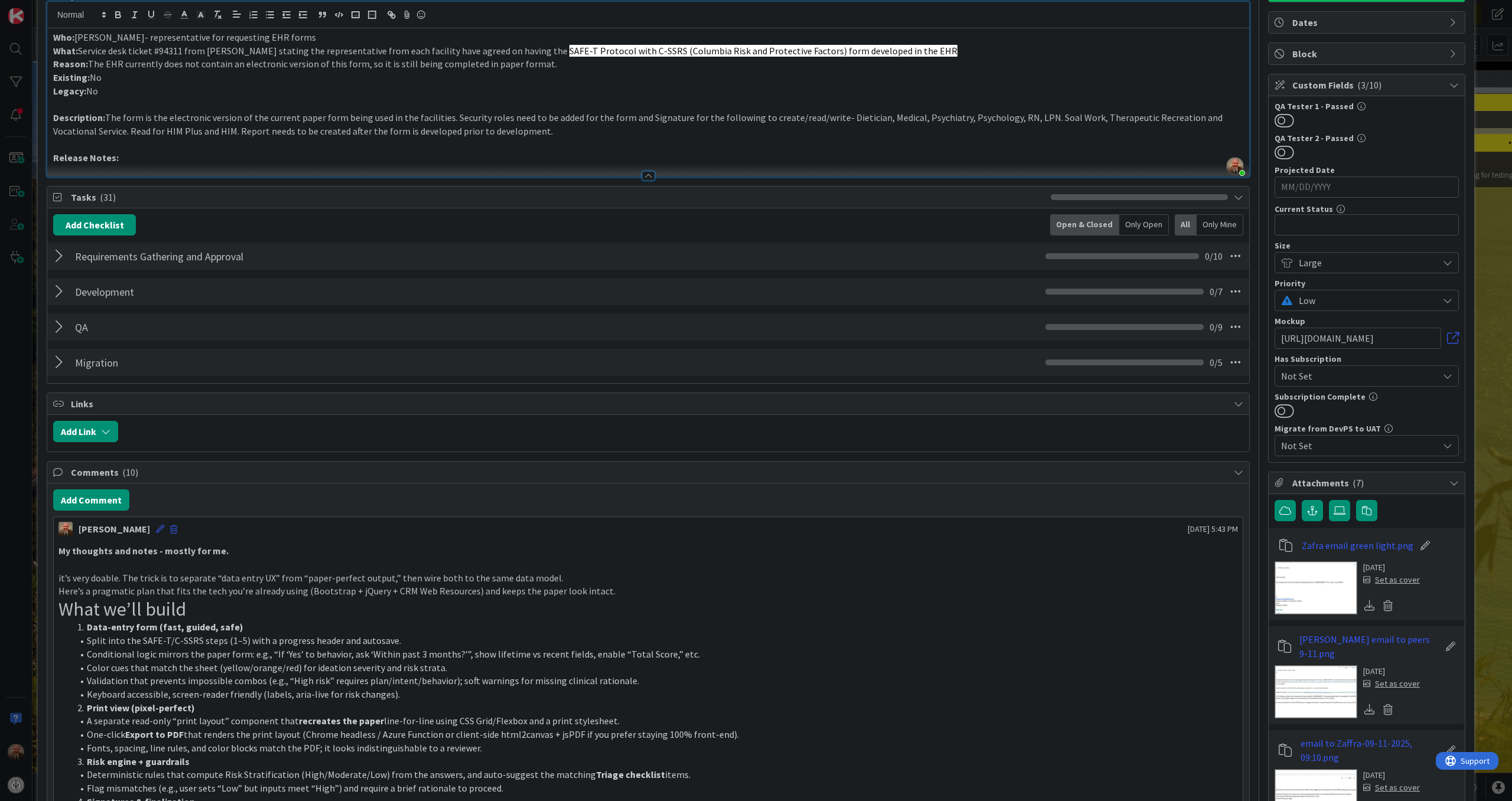
click at [1233, 474] on icon at bounding box center [1238, 472] width 9 height 9
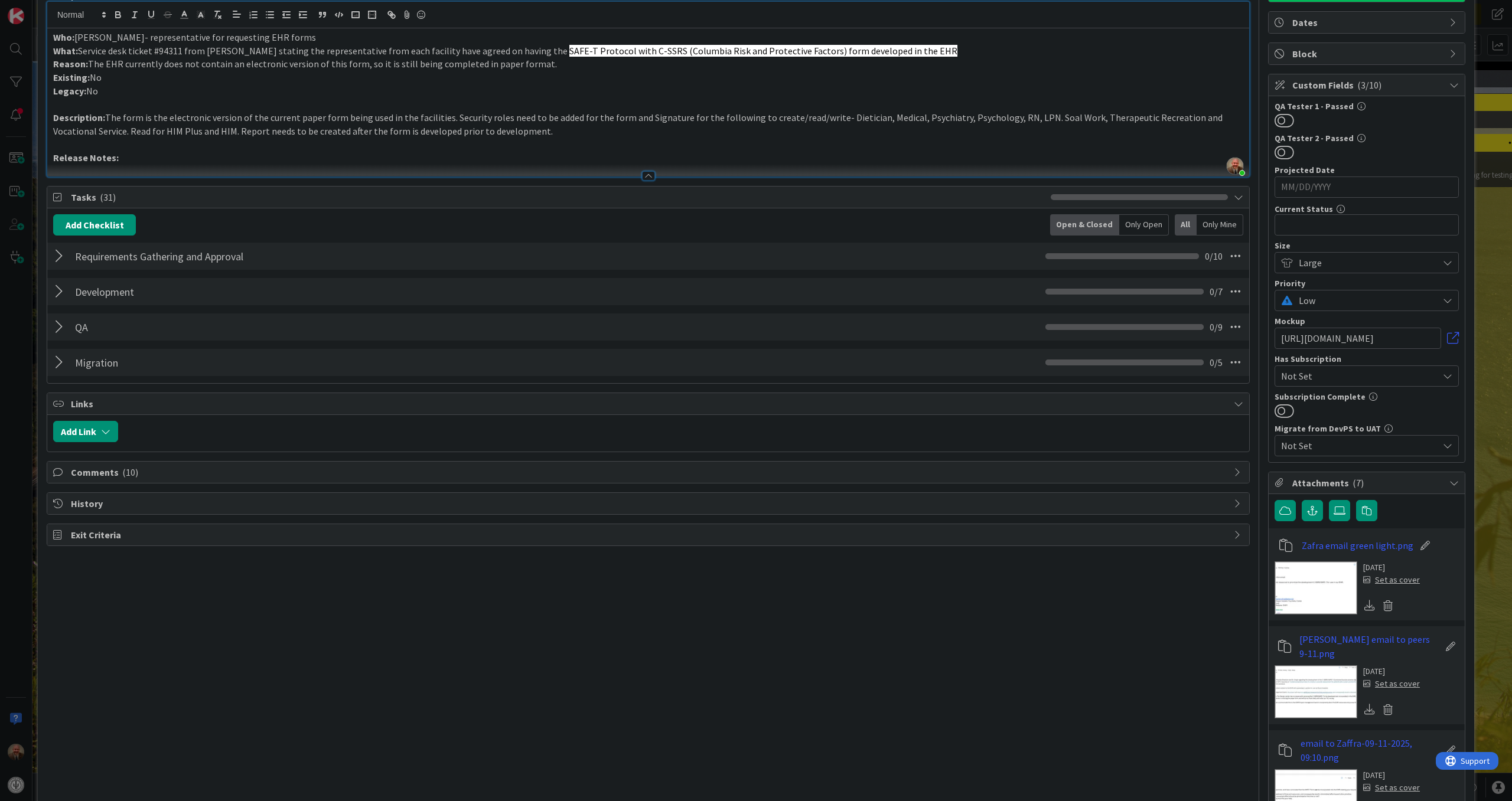
click at [1233, 474] on icon at bounding box center [1238, 472] width 9 height 9
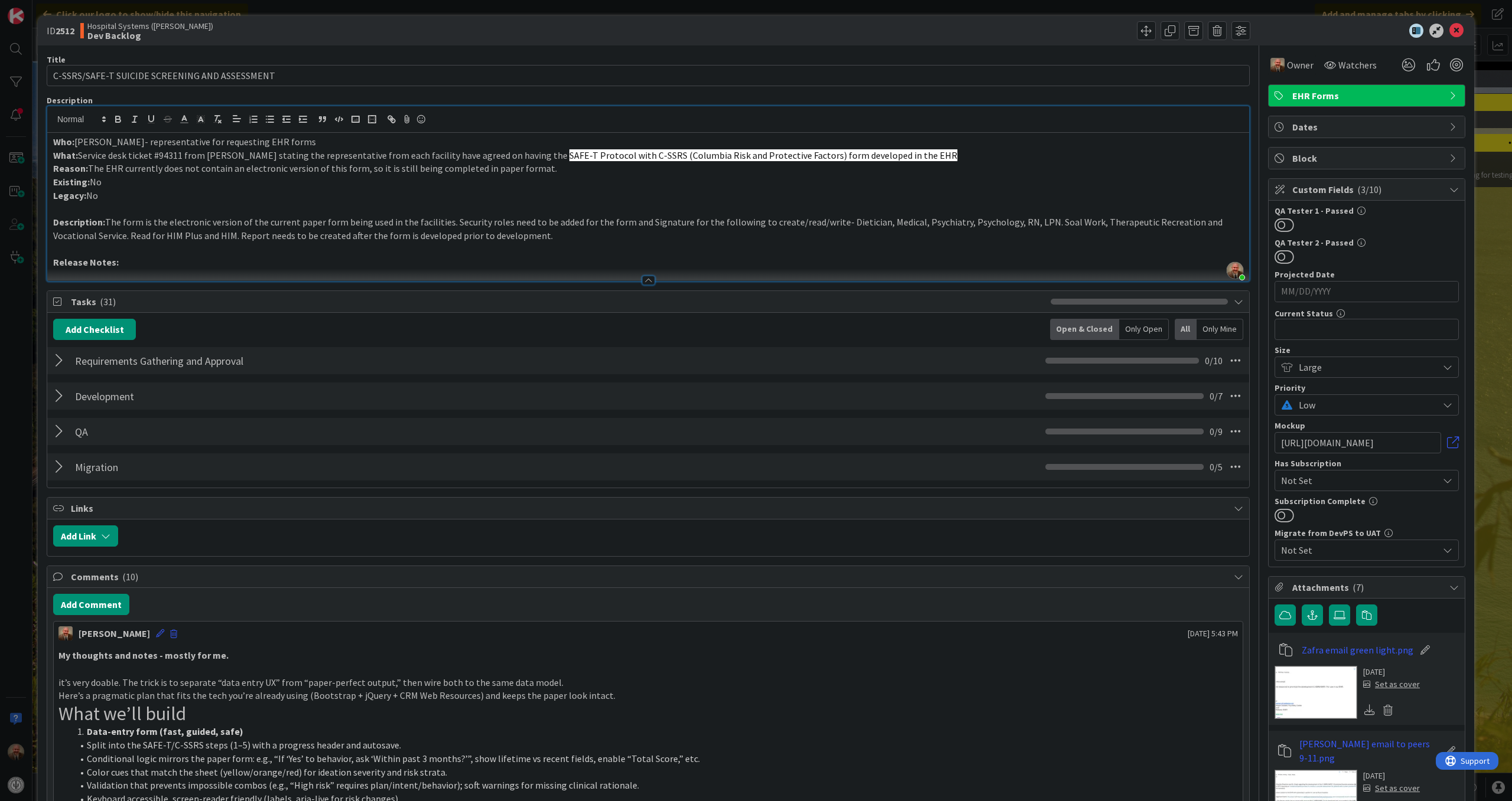
scroll to position [0, 0]
click at [1449, 31] on icon at bounding box center [1456, 31] width 14 height 14
